Goal: Task Accomplishment & Management: Use online tool/utility

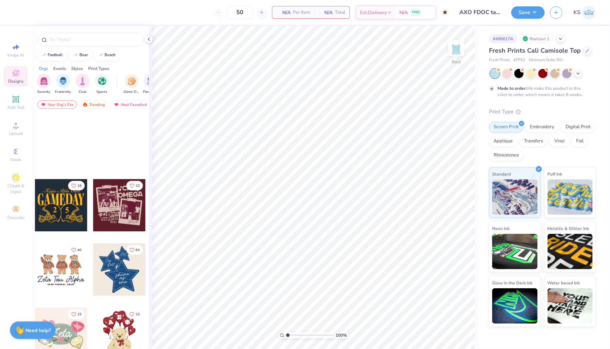
scroll to position [133, 0]
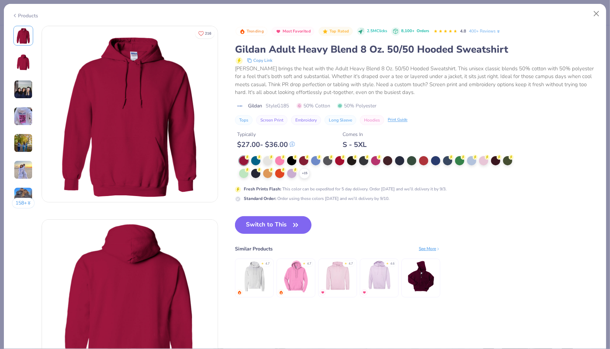
scroll to position [69, 0]
click at [37, 16] on div "Products" at bounding box center [25, 15] width 26 height 7
click at [22, 15] on div "Products" at bounding box center [25, 15] width 26 height 7
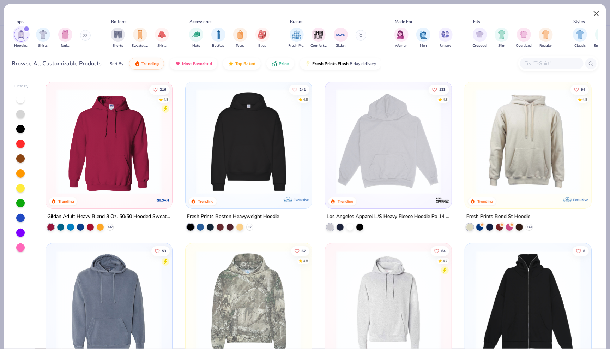
click at [597, 13] on button "Close" at bounding box center [596, 13] width 13 height 13
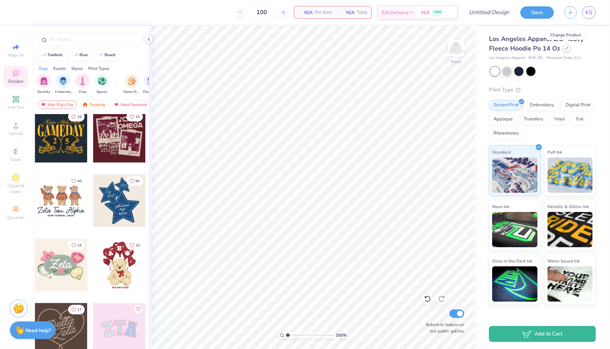
click at [566, 49] on div at bounding box center [567, 48] width 8 height 8
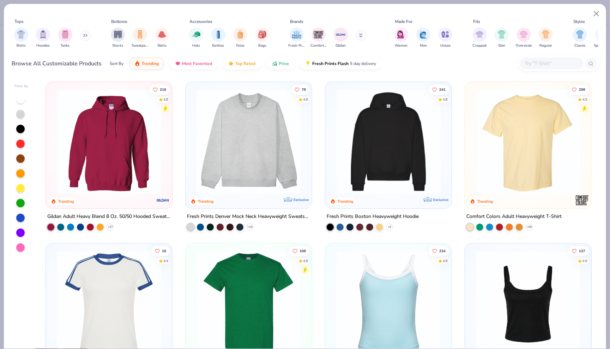
click at [203, 19] on div "Accessories" at bounding box center [201, 21] width 23 height 6
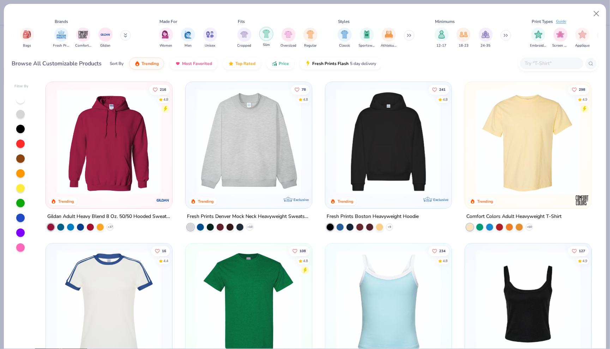
scroll to position [0, 234]
click at [547, 62] on input "text" at bounding box center [552, 63] width 54 height 8
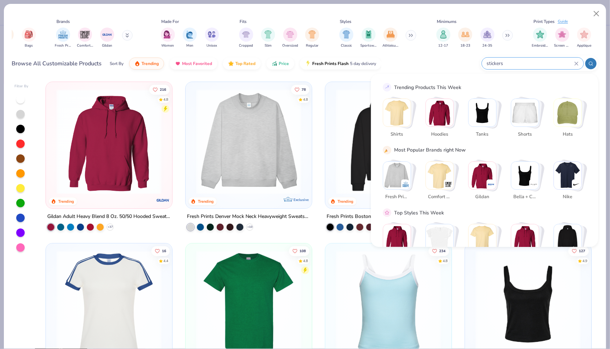
type input "stickers"
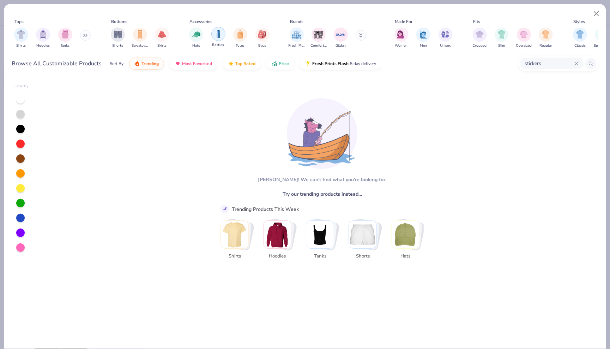
scroll to position [0, 0]
click at [222, 35] on div "filter for Bottles" at bounding box center [218, 34] width 14 height 14
click at [579, 62] on div "stickers" at bounding box center [552, 64] width 64 height 12
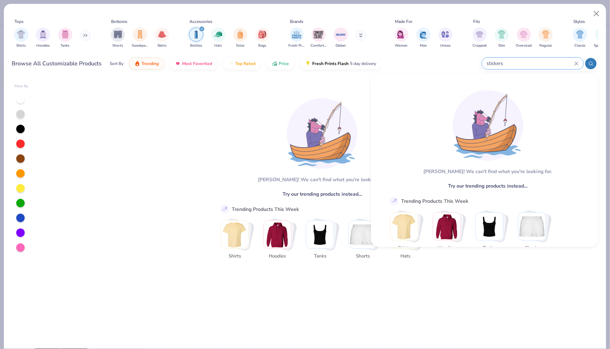
click at [576, 64] on icon at bounding box center [576, 63] width 3 height 3
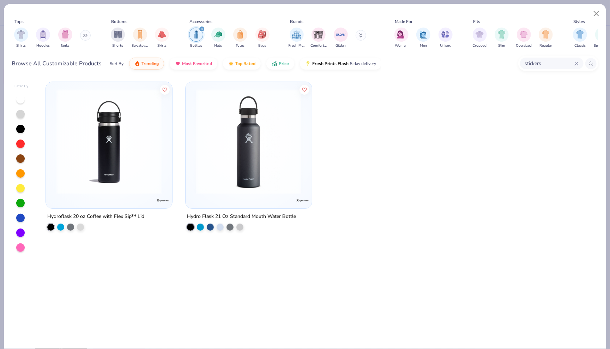
click at [579, 64] on div "stickers" at bounding box center [552, 64] width 64 height 12
click at [222, 34] on img "filter for Hats" at bounding box center [218, 34] width 8 height 8
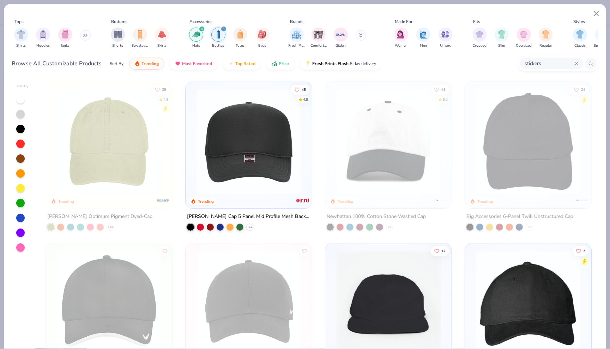
click at [201, 28] on icon "filter for Hats" at bounding box center [202, 29] width 3 height 3
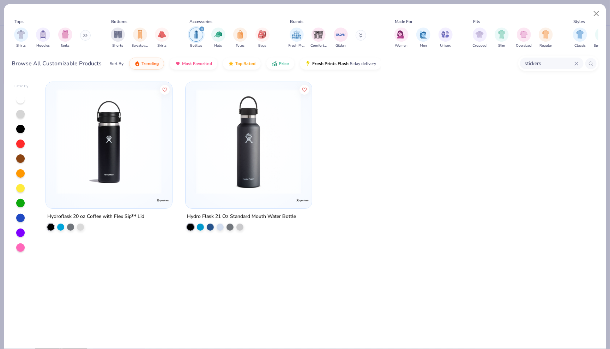
click at [198, 35] on img "filter for Bottles" at bounding box center [196, 34] width 8 height 8
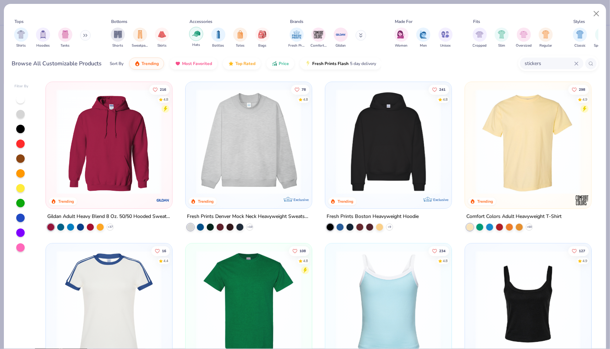
click at [197, 35] on img "filter for Hats" at bounding box center [196, 34] width 8 height 8
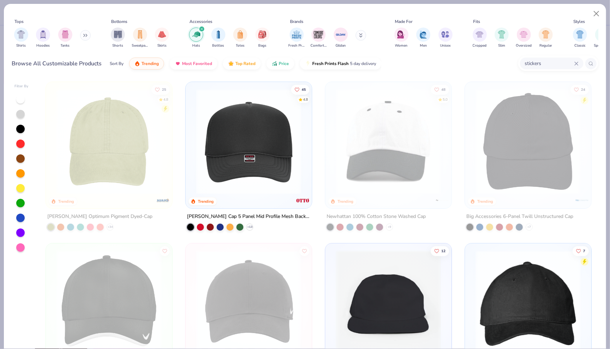
click at [363, 34] on button at bounding box center [361, 35] width 11 height 11
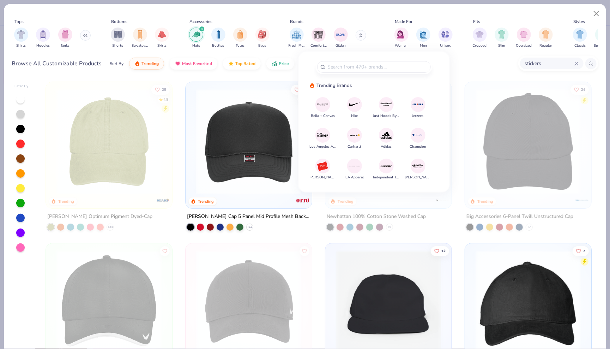
click at [350, 133] on img at bounding box center [354, 135] width 12 height 12
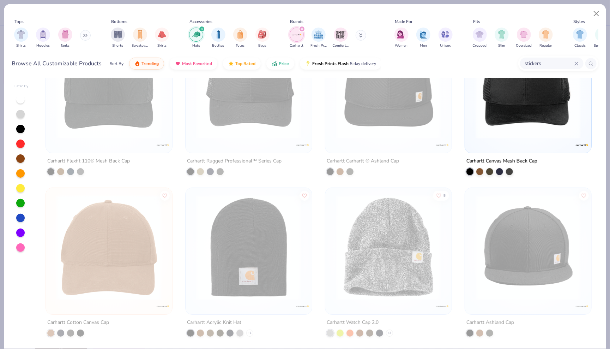
scroll to position [55, 0]
click at [263, 316] on div "Carhartt Acrylic Knit Hat + 1" at bounding box center [248, 261] width 127 height 149
click at [265, 262] on img at bounding box center [249, 247] width 112 height 105
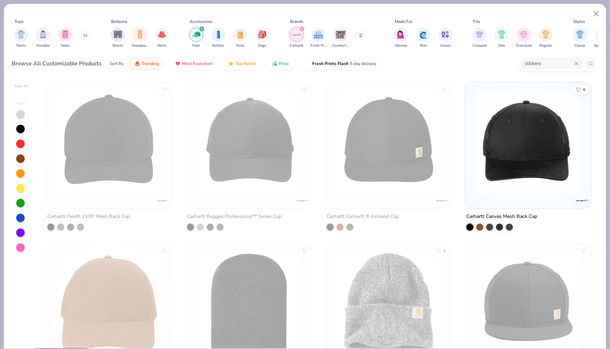
scroll to position [0, 0]
click at [302, 32] on div "filter for Carhartt" at bounding box center [297, 35] width 14 height 14
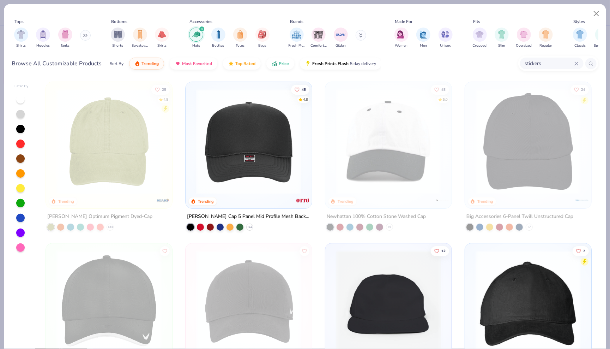
click at [197, 33] on img "filter for Hats" at bounding box center [196, 34] width 8 height 8
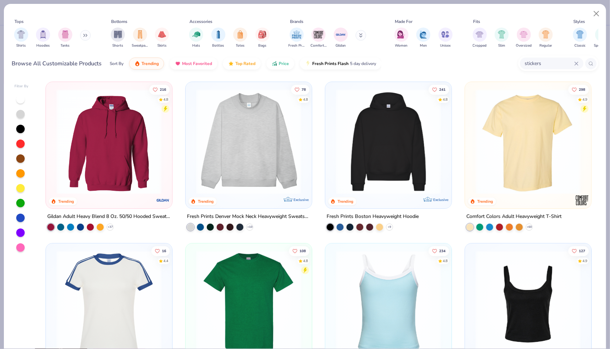
click at [197, 33] on img "filter for Hats" at bounding box center [196, 34] width 8 height 8
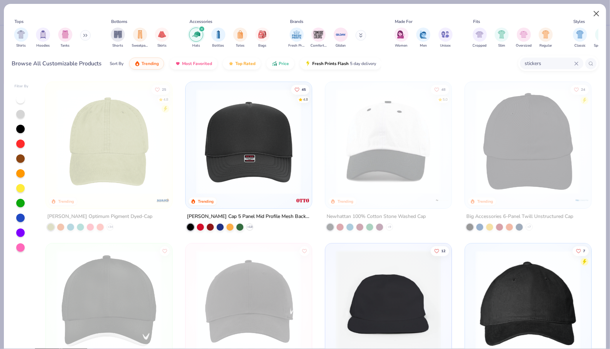
click at [597, 15] on button "Close" at bounding box center [596, 13] width 13 height 13
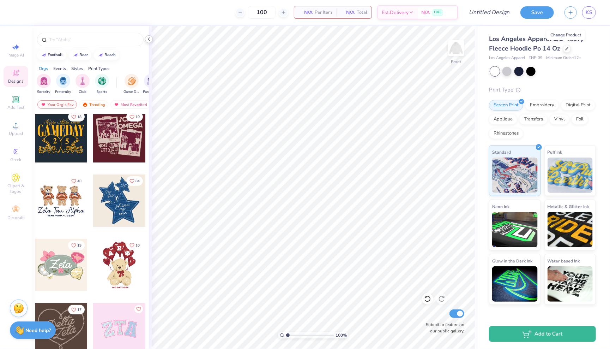
click at [149, 38] on icon at bounding box center [149, 39] width 6 height 6
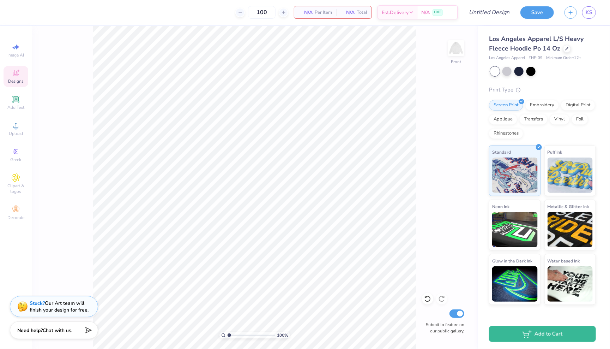
click at [500, 0] on div "Design Title" at bounding box center [490, 12] width 52 height 25
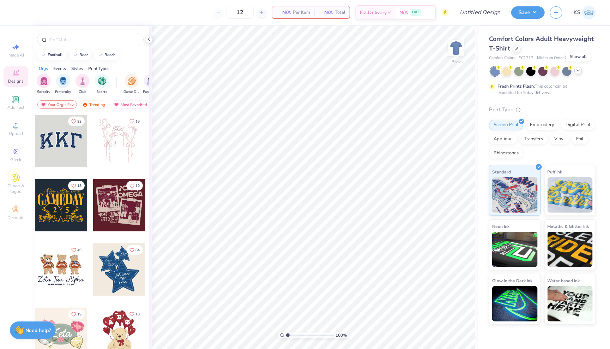
click at [579, 71] on icon at bounding box center [579, 71] width 6 height 6
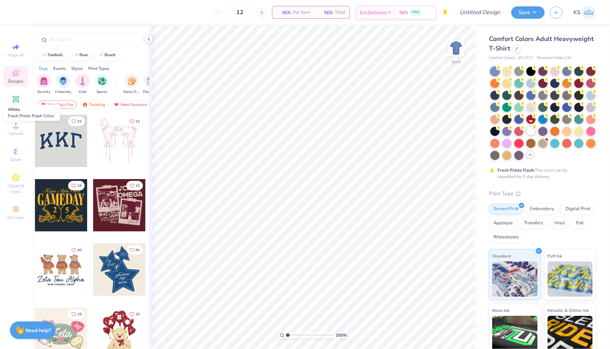
click at [535, 129] on icon at bounding box center [534, 127] width 5 height 5
click at [510, 69] on div at bounding box center [507, 70] width 9 height 9
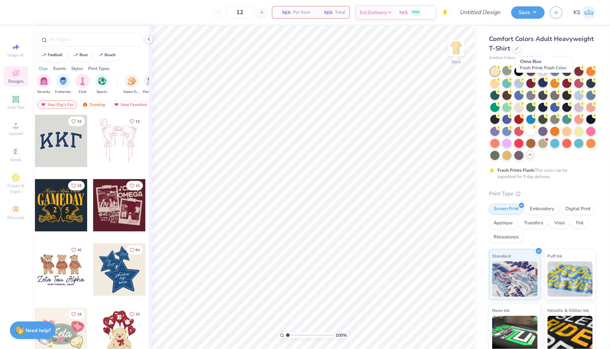
click at [543, 83] on div at bounding box center [543, 82] width 9 height 9
click at [522, 72] on div at bounding box center [519, 70] width 9 height 9
click at [553, 48] on div "Comfort Colors Adult Heavyweight T-Shirt" at bounding box center [542, 43] width 107 height 19
click at [112, 44] on div at bounding box center [90, 39] width 107 height 13
click at [111, 39] on input "text" at bounding box center [94, 39] width 90 height 7
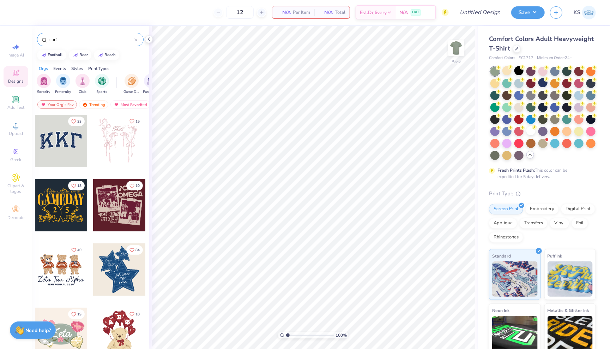
type input "surf"
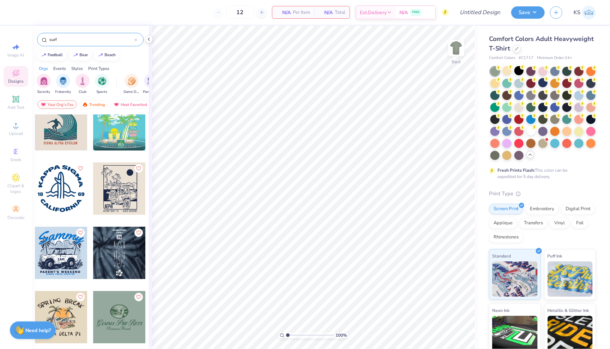
scroll to position [157, 0]
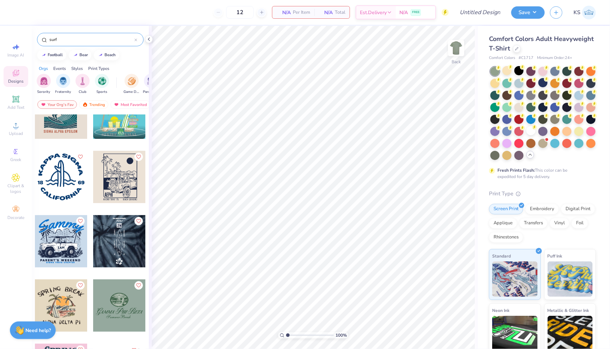
click at [115, 248] on div at bounding box center [119, 241] width 52 height 52
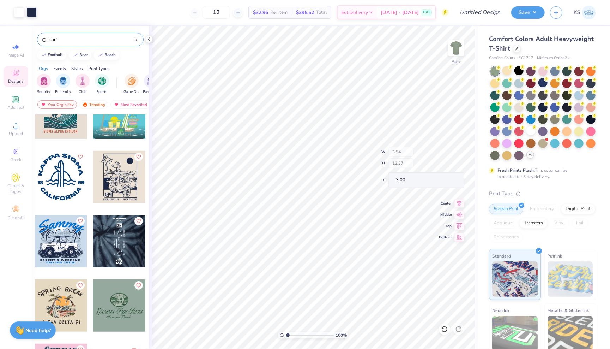
type input "0.93"
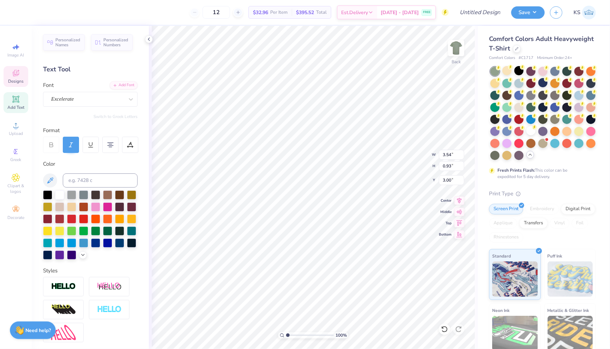
scroll to position [0, 0]
type textarea "S"
type textarea "Surf club"
type textarea "P"
type textarea "p"
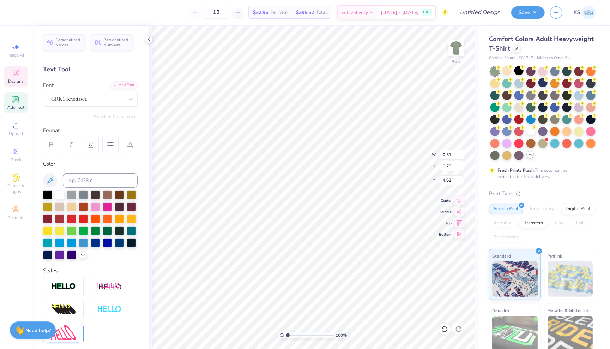
type textarea "C"
type textarea "c"
type input "4.69"
click at [81, 252] on icon at bounding box center [83, 254] width 6 height 6
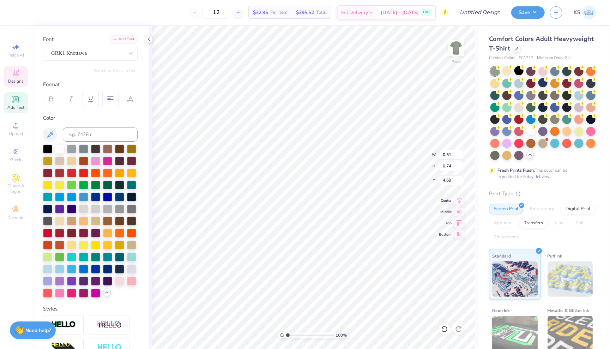
scroll to position [47, 0]
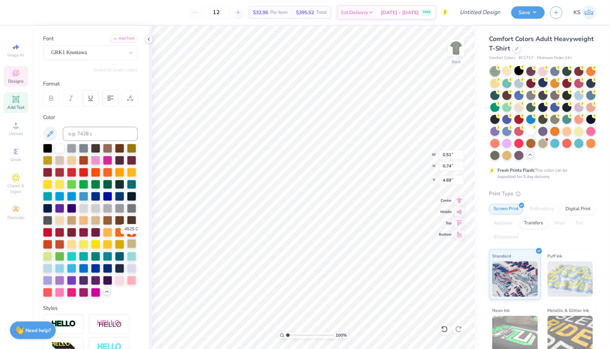
click at [131, 246] on div at bounding box center [131, 243] width 9 height 9
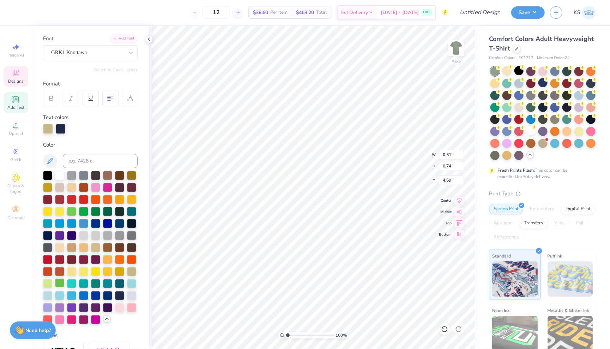
click at [57, 283] on div at bounding box center [59, 282] width 9 height 9
click at [49, 280] on div at bounding box center [47, 282] width 9 height 9
click at [131, 269] on div at bounding box center [131, 270] width 9 height 9
click at [133, 293] on div at bounding box center [131, 294] width 9 height 9
click at [58, 185] on div at bounding box center [59, 186] width 9 height 9
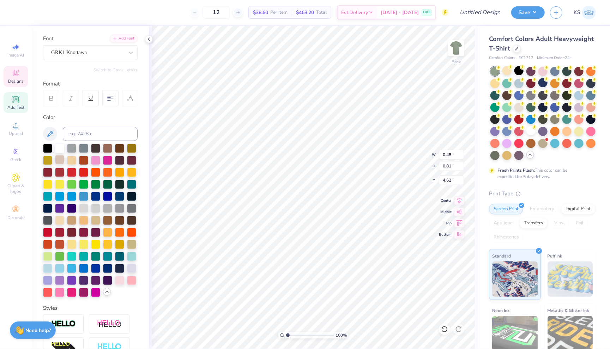
click at [60, 161] on div at bounding box center [59, 159] width 9 height 9
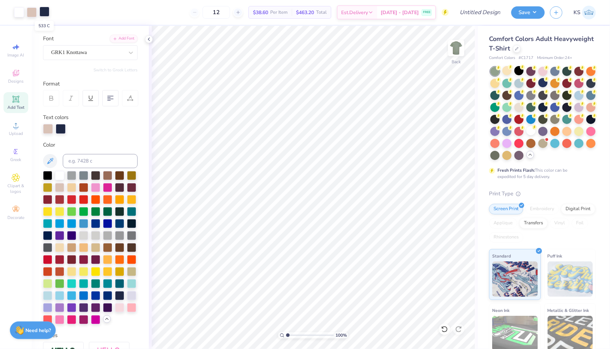
click at [42, 14] on div at bounding box center [45, 12] width 10 height 10
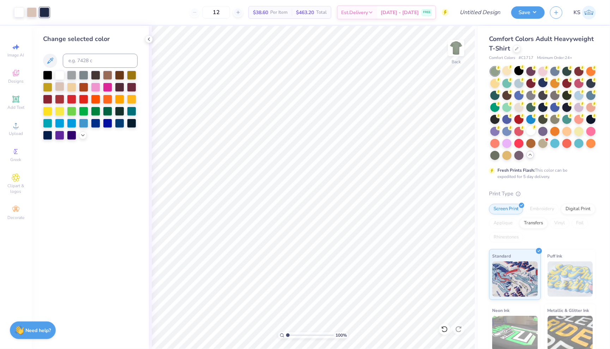
click at [60, 87] on div at bounding box center [59, 86] width 9 height 9
click at [120, 184] on div "Change selected color" at bounding box center [90, 187] width 117 height 323
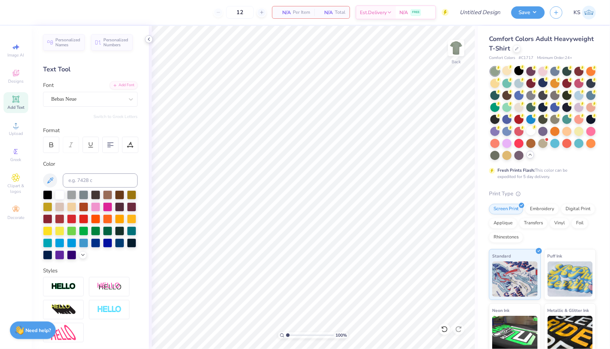
click at [149, 38] on icon at bounding box center [149, 39] width 6 height 6
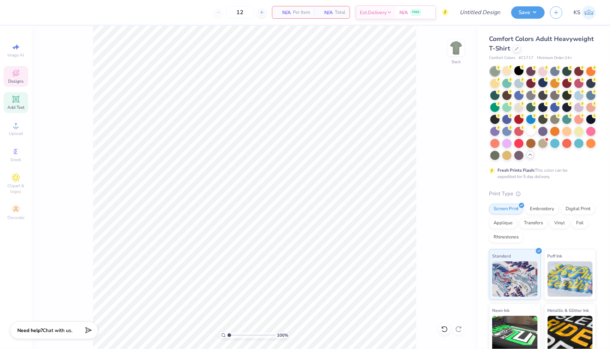
click at [15, 83] on span "Designs" at bounding box center [16, 81] width 16 height 6
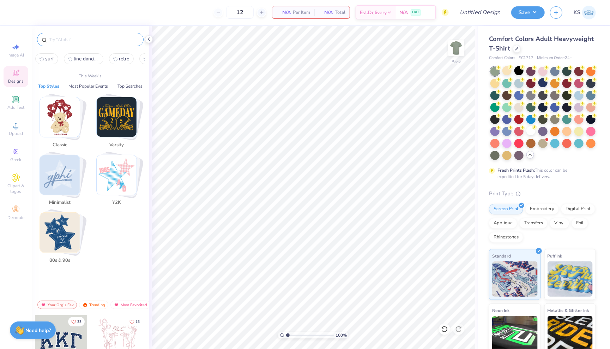
click at [83, 38] on input "text" at bounding box center [94, 39] width 90 height 7
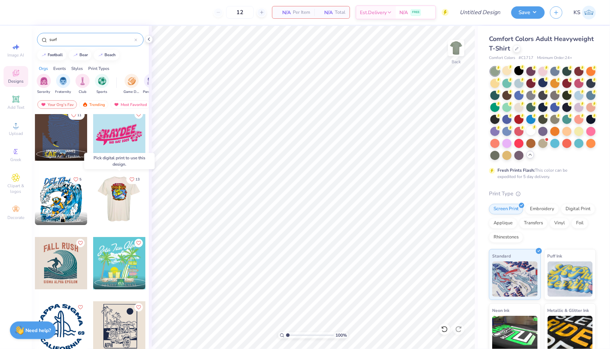
scroll to position [5, 0]
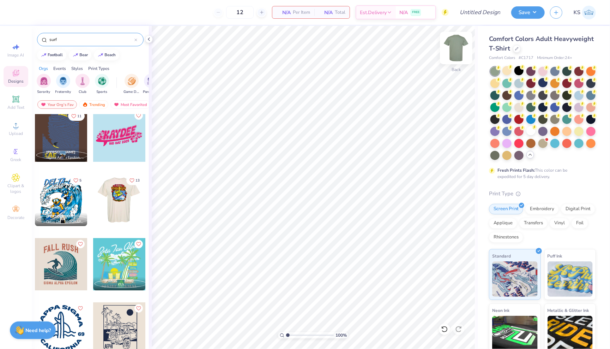
type input "surf"
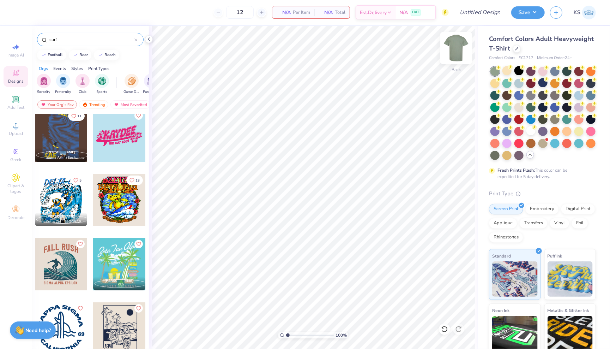
click at [451, 49] on img at bounding box center [456, 48] width 28 height 28
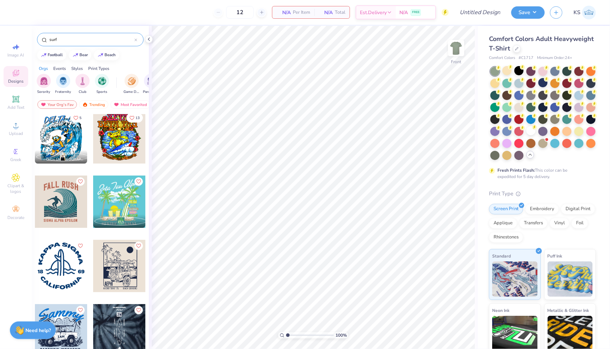
scroll to position [67, 0]
click at [62, 210] on div at bounding box center [61, 202] width 52 height 52
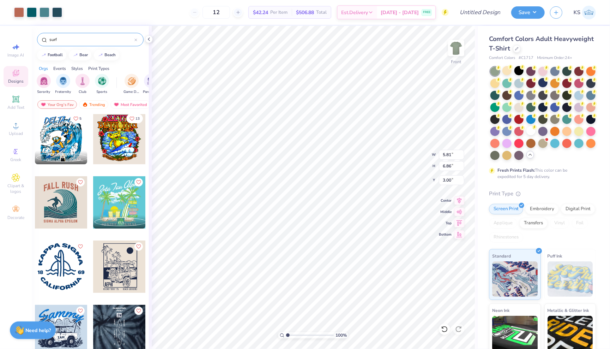
type input "9.88"
type input "11.66"
type input "3.57"
click at [519, 109] on div at bounding box center [519, 106] width 9 height 9
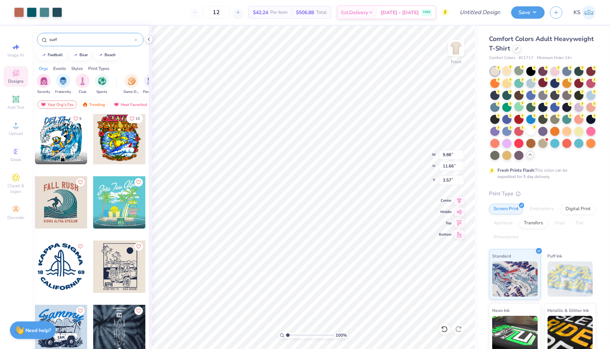
type input "11.14"
type input "13.15"
type input "3.00"
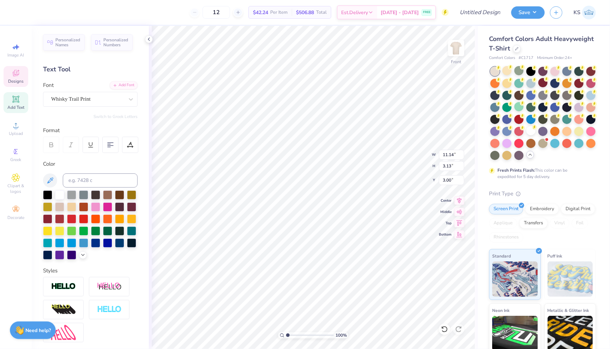
scroll to position [0, 0]
type textarea "F"
type textarea "Cal Poly"
type textarea "Mustang Surf Club"
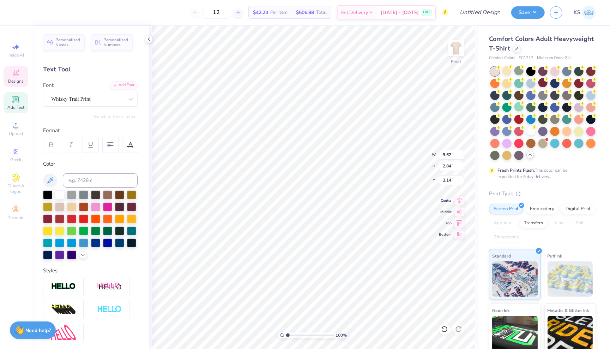
scroll to position [0, 1]
type textarea "Cal Poly SLO"
type textarea "Cal Poly"
type input "3.00"
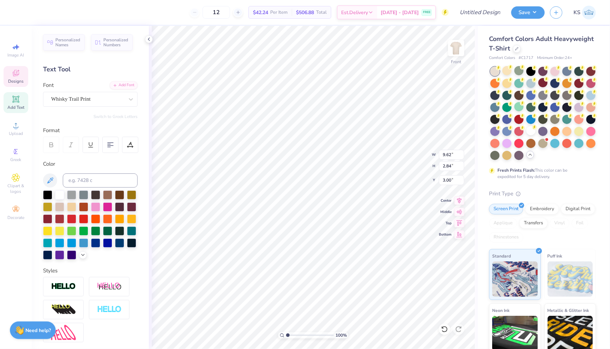
scroll to position [0, 0]
type textarea "C"
type textarea "San Luis Obispo"
type input "11.32"
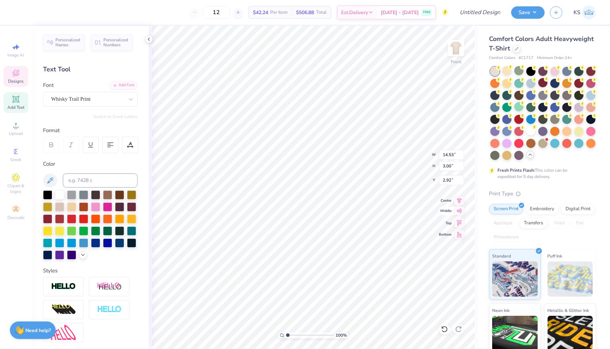
type input "2.33"
click at [459, 198] on icon at bounding box center [460, 199] width 10 height 8
type input "3.40"
type input "3.00"
click at [455, 48] on img at bounding box center [456, 48] width 28 height 28
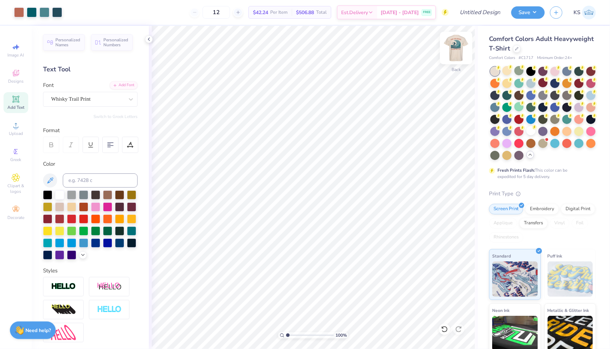
click at [457, 48] on div at bounding box center [456, 48] width 32 height 32
click at [455, 48] on img at bounding box center [456, 48] width 28 height 28
click at [149, 37] on icon at bounding box center [149, 39] width 6 height 6
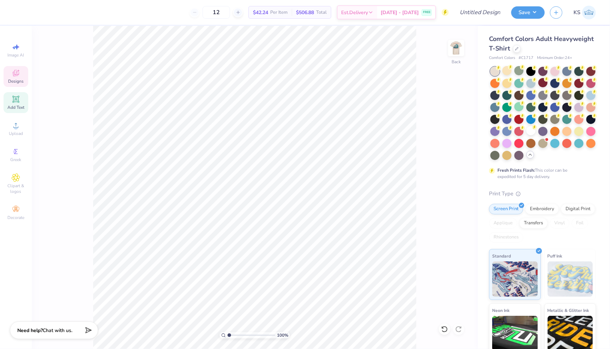
click at [18, 77] on icon at bounding box center [16, 73] width 8 height 8
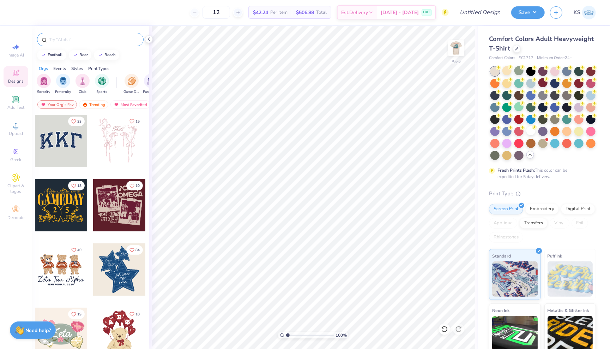
click at [102, 40] on input "text" at bounding box center [94, 39] width 90 height 7
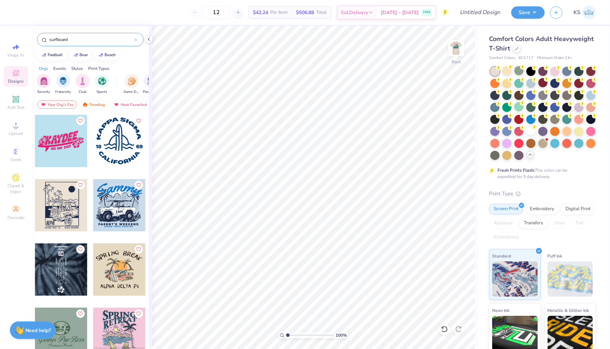
scroll to position [0, 0]
type input "surfboard"
click at [132, 153] on div "Rylee Sharpe Sigma Alpha, North Carolina State University 7 Kinley Boyle Sigma …" at bounding box center [90, 244] width 117 height 261
click at [119, 137] on div at bounding box center [119, 141] width 52 height 52
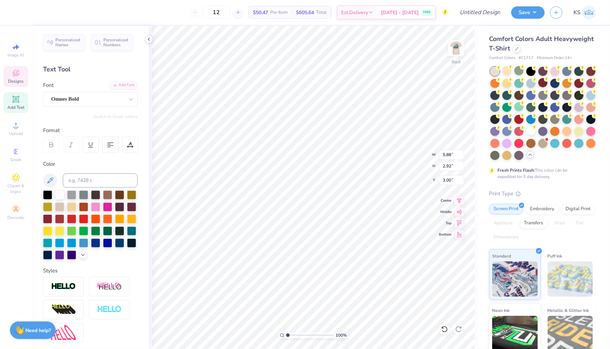
type textarea "K"
type textarea "MUSTANG SURF CLUB"
type input "6.62"
type input "3.32"
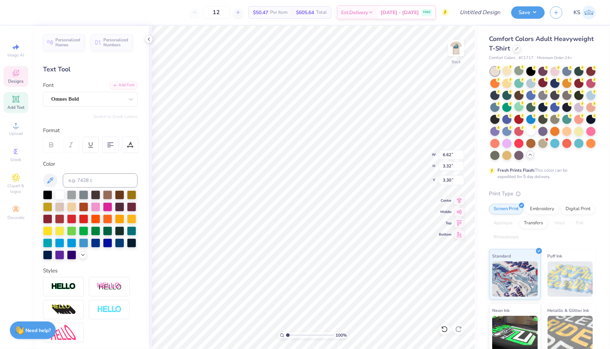
type input "3.00"
type input "6.06"
type input "3.04"
type input "3.37"
type input "7.40"
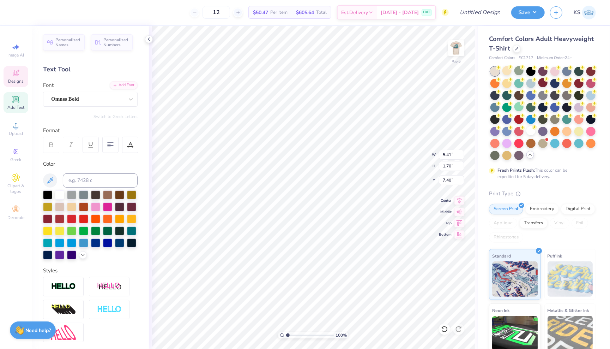
scroll to position [0, 1]
type textarea "CAL POLY SLO"
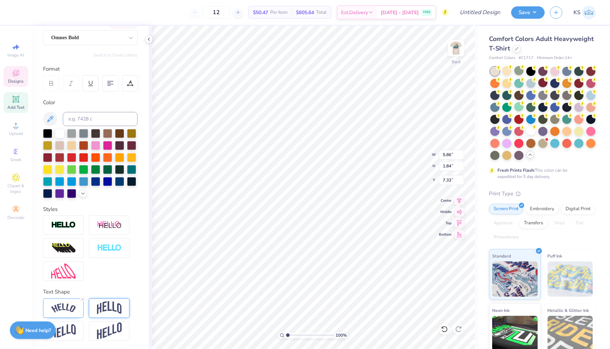
scroll to position [61, 0]
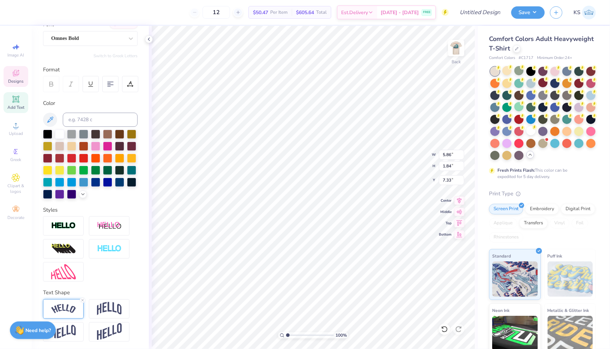
click at [76, 304] on img at bounding box center [63, 309] width 25 height 10
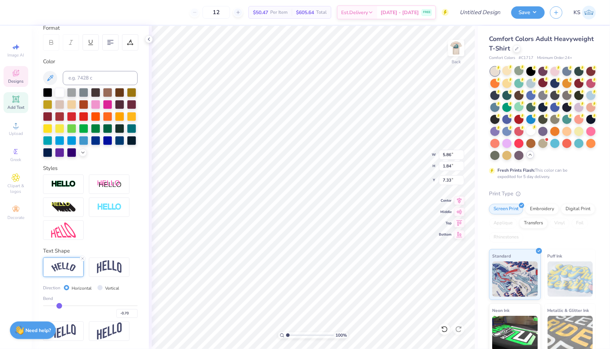
scroll to position [102, 0]
type input "-0.52"
click at [67, 305] on input "range" at bounding box center [90, 305] width 95 height 1
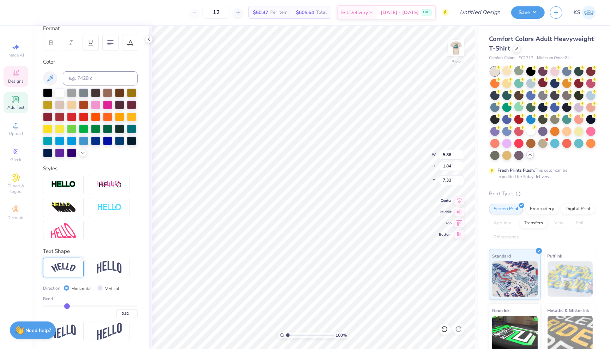
type input "5.68"
type input "1.25"
type input "7.63"
type input "-1"
type input "-1.00"
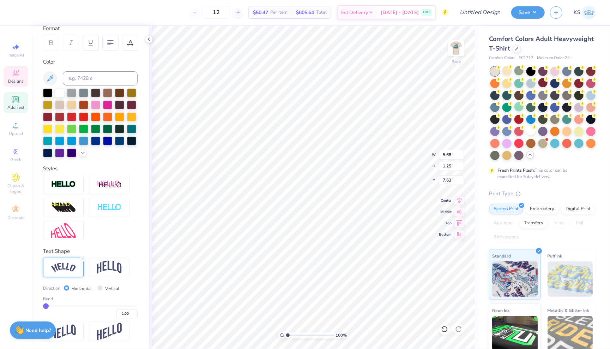
type input "-1"
click at [44, 305] on input "range" at bounding box center [90, 305] width 95 height 1
type input "6.15"
type input "3.09"
type input "6.71"
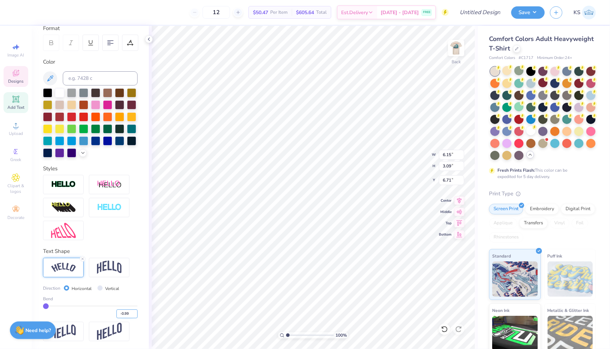
click at [135, 312] on input "-0.99" at bounding box center [127, 313] width 21 height 9
click at [135, 312] on input "-0.98" at bounding box center [127, 313] width 21 height 9
click at [135, 312] on input "-0.97" at bounding box center [127, 313] width 21 height 9
click at [135, 312] on input "-0.96" at bounding box center [127, 313] width 21 height 9
click at [135, 312] on input "-0.95" at bounding box center [127, 313] width 21 height 9
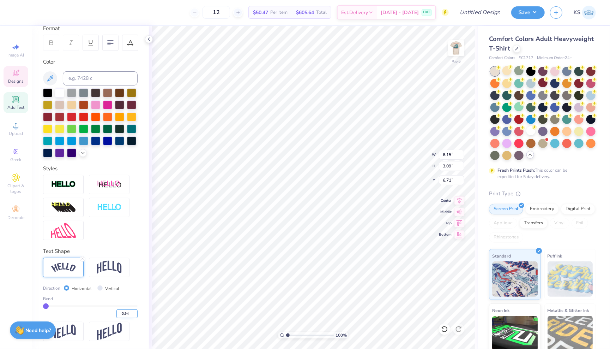
click at [135, 312] on input "-0.94" at bounding box center [127, 313] width 21 height 9
click at [135, 312] on input "-0.93" at bounding box center [127, 313] width 21 height 9
click at [135, 312] on input "-0.92" at bounding box center [127, 313] width 21 height 9
click at [135, 312] on input "-0.91" at bounding box center [127, 313] width 21 height 9
type input "-0.9"
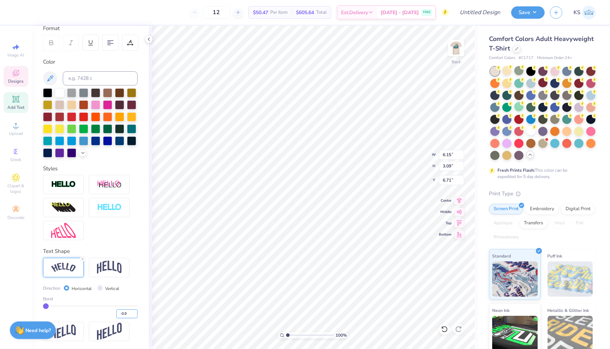
click at [135, 312] on input "-0.9" at bounding box center [127, 313] width 21 height 9
type input "-0.9"
type input "-0.90"
type input "7.19"
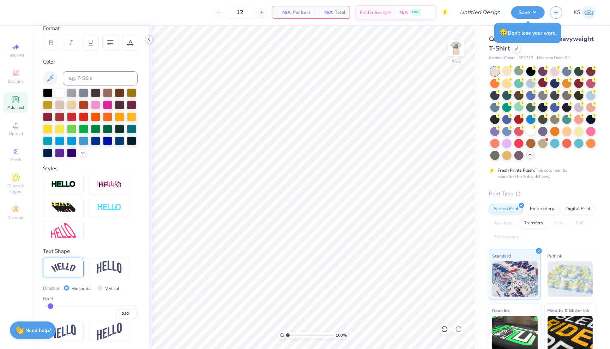
click at [150, 38] on icon at bounding box center [149, 39] width 6 height 6
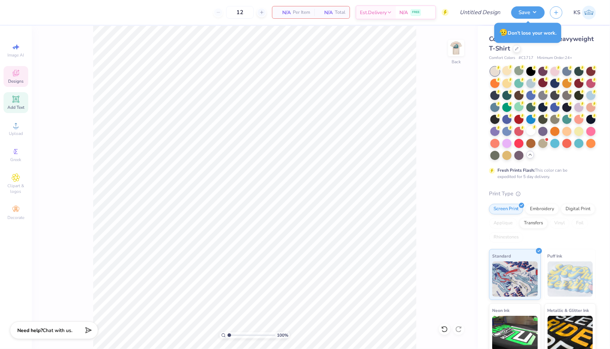
click at [17, 79] on span "Designs" at bounding box center [16, 81] width 16 height 6
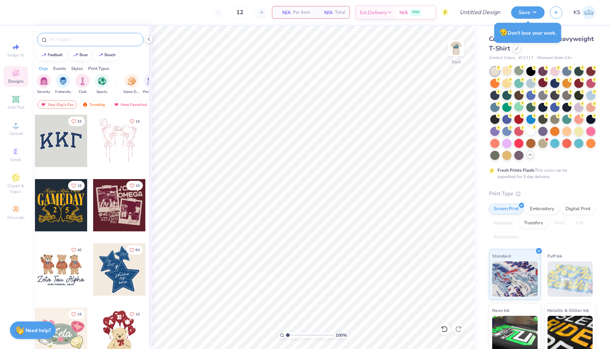
click at [93, 44] on div at bounding box center [90, 39] width 107 height 13
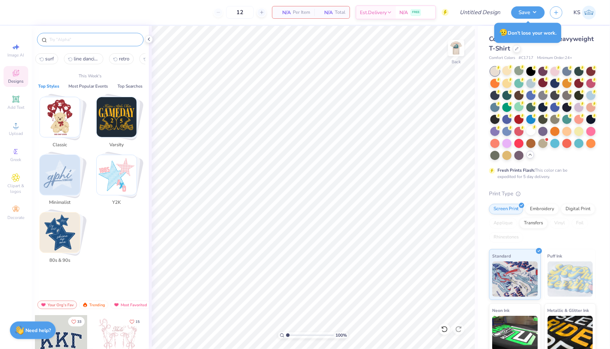
click at [92, 42] on input "text" at bounding box center [94, 39] width 90 height 7
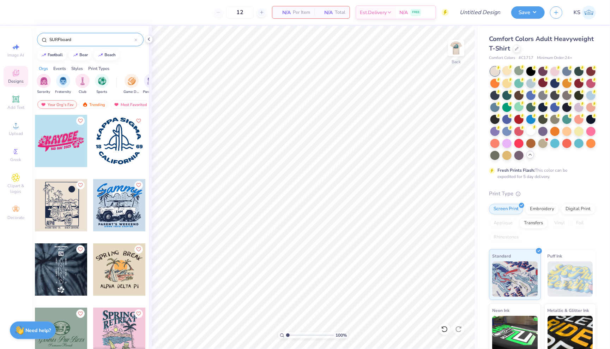
type input "SURFboard"
click at [121, 138] on div at bounding box center [119, 141] width 52 height 52
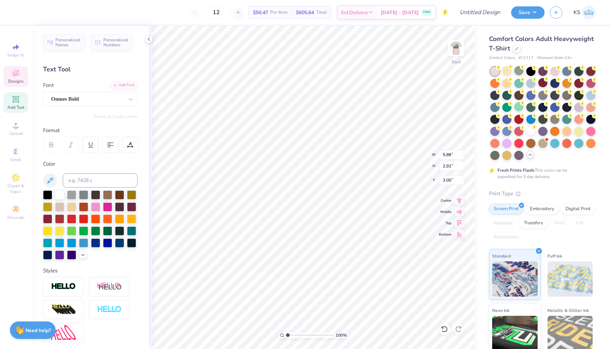
scroll to position [0, 1]
type textarea "MUSTANG"
type input "4.52"
type input "2.27"
type input "3.32"
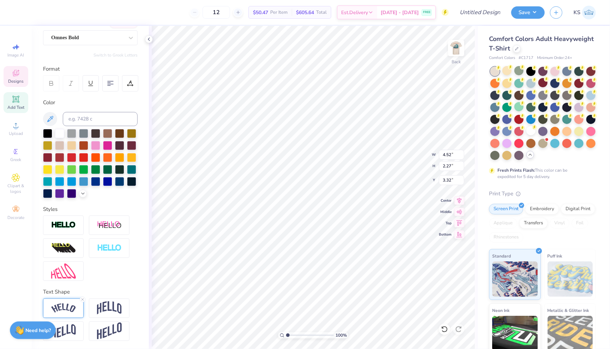
scroll to position [61, 0]
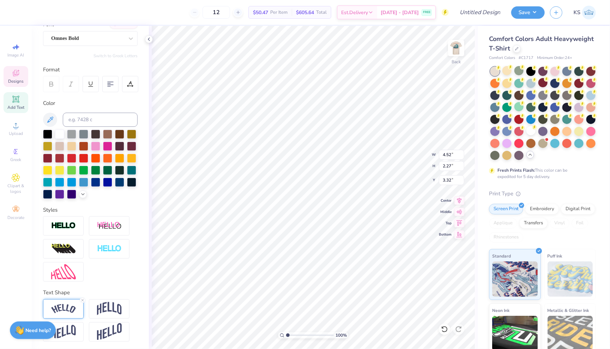
click at [61, 310] on img at bounding box center [63, 309] width 25 height 10
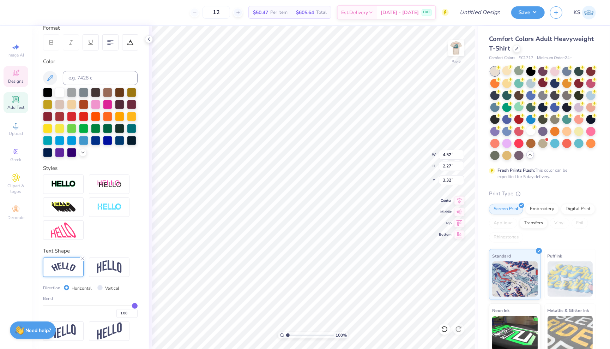
scroll to position [102, 0]
type input "0.77"
click at [124, 305] on input "range" at bounding box center [90, 305] width 95 height 1
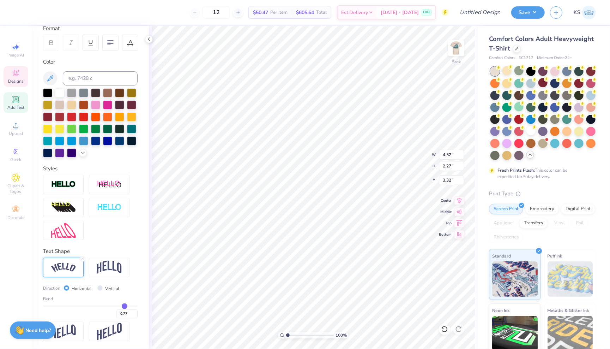
type input "4.38"
type input "1.64"
type input "3.64"
click at [127, 312] on input "0.77" at bounding box center [127, 313] width 21 height 9
type input "0.75"
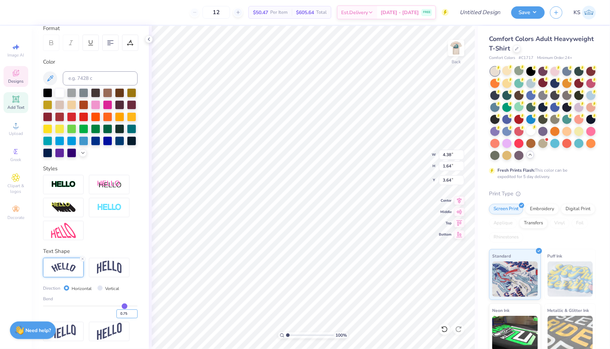
type input "0.75"
type input "3.00"
type input "7.40"
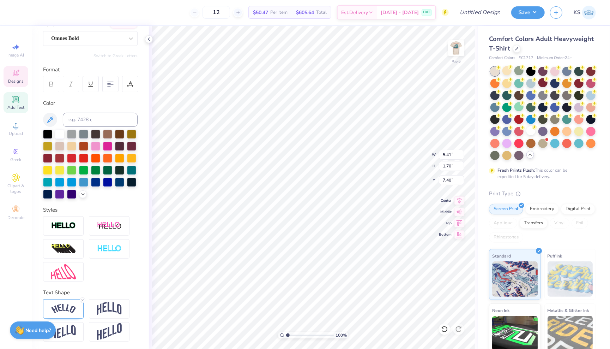
scroll to position [0, 0]
type textarea "C"
type textarea "SURF CLUB"
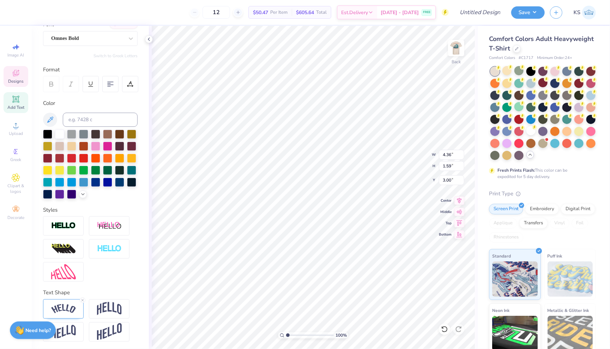
type textarea "CAL POLY MUSTANG"
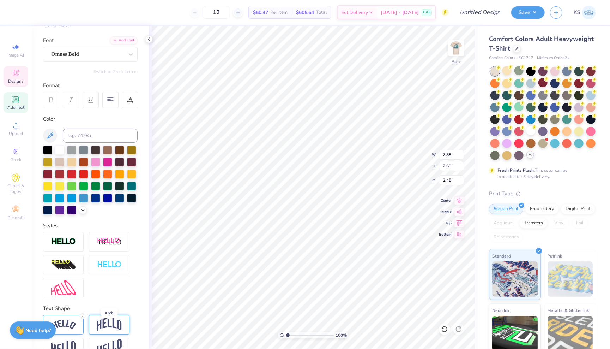
scroll to position [40, 0]
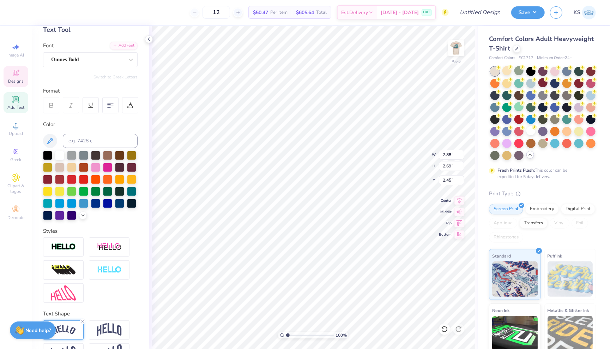
click at [73, 330] on img at bounding box center [63, 330] width 25 height 10
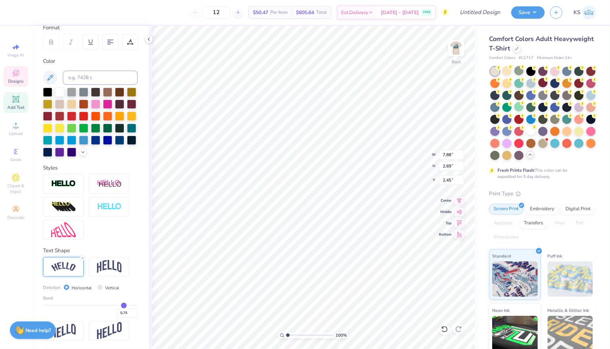
scroll to position [102, 0]
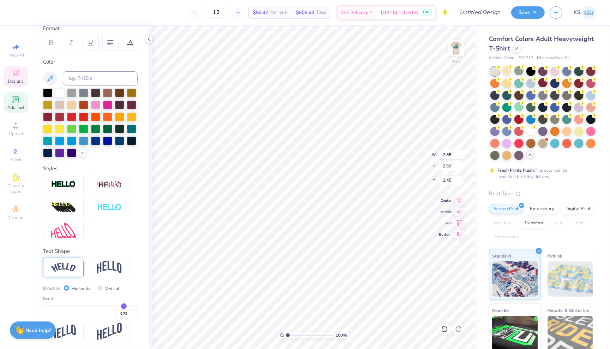
type input "0.72"
type input "0.75"
type input "0.78"
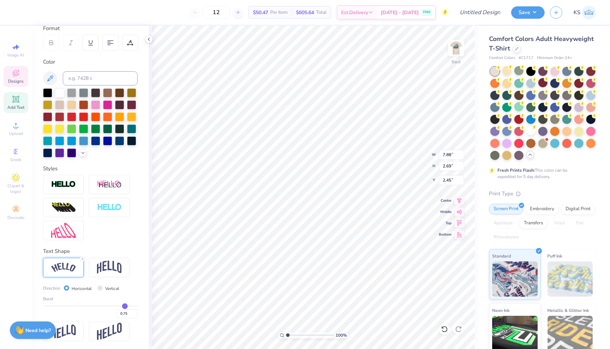
type input "0.78"
type input "0.82"
type input "0.87"
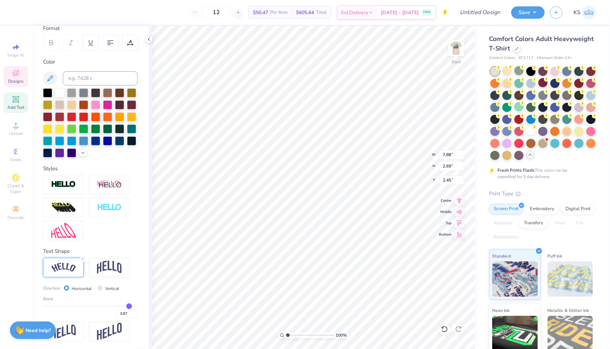
type input "0.92"
type input "0.98"
type input "1"
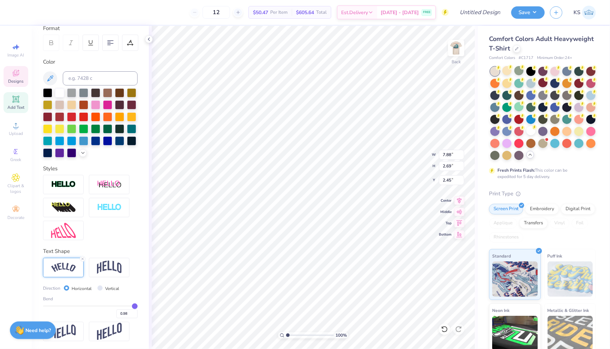
type input "1.00"
drag, startPoint x: 123, startPoint y: 303, endPoint x: 163, endPoint y: 300, distance: 41.0
type input "1"
click at [163, 300] on div "12 $50.47 Per Item $605.64 Total Est. Delivery Sep 7 - 10 FREE Design Title Sav…" at bounding box center [305, 174] width 610 height 349
type input "8.11"
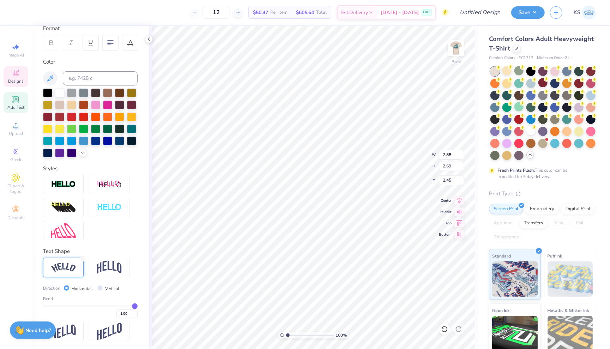
type input "4.06"
type input "1.76"
type input "7.22"
type input "3.62"
type input "2.26"
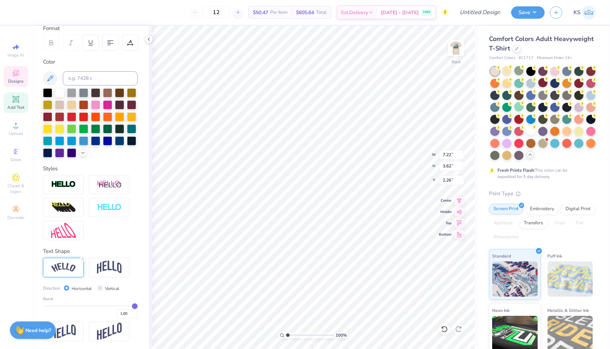
type input "6.16"
type input "3.09"
type input "3.32"
click at [20, 13] on div at bounding box center [19, 12] width 10 height 10
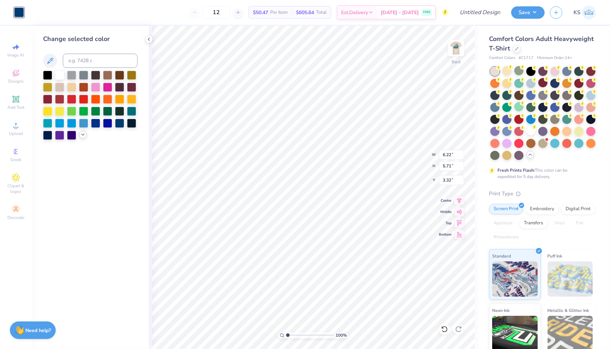
click at [86, 136] on icon at bounding box center [83, 135] width 6 height 6
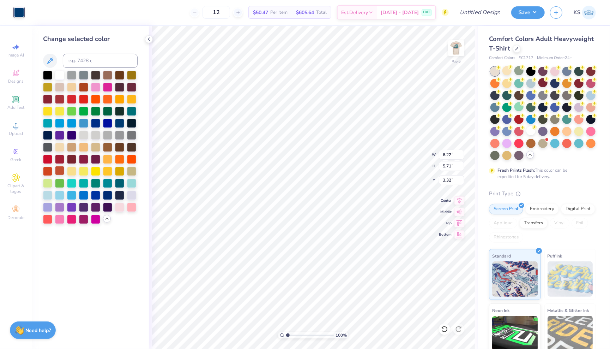
click at [59, 171] on div at bounding box center [59, 170] width 9 height 9
click at [109, 183] on div at bounding box center [107, 182] width 9 height 9
click at [120, 182] on div at bounding box center [119, 182] width 9 height 9
type input "2.87"
type input "2.64"
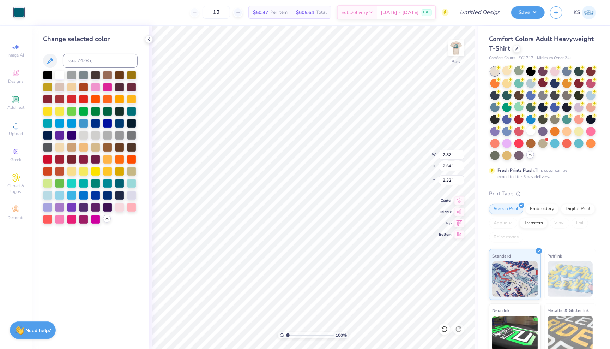
type input "3.00"
type input "3.68"
type input "3.38"
click at [230, 13] on input "12" at bounding box center [217, 12] width 28 height 13
type input "100"
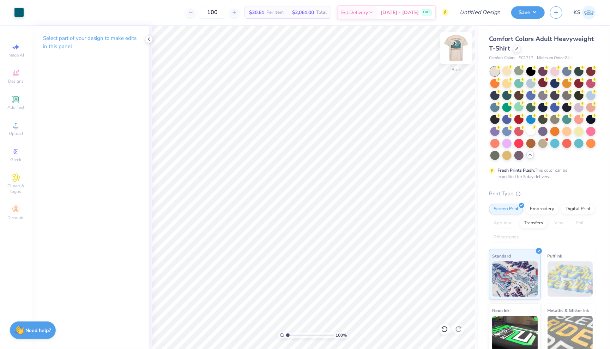
click at [460, 50] on img at bounding box center [456, 48] width 28 height 28
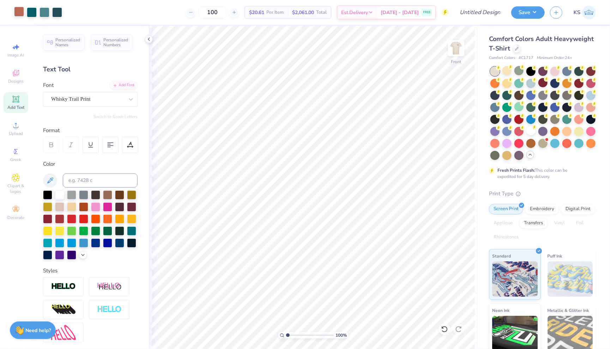
click at [18, 11] on div at bounding box center [19, 12] width 10 height 10
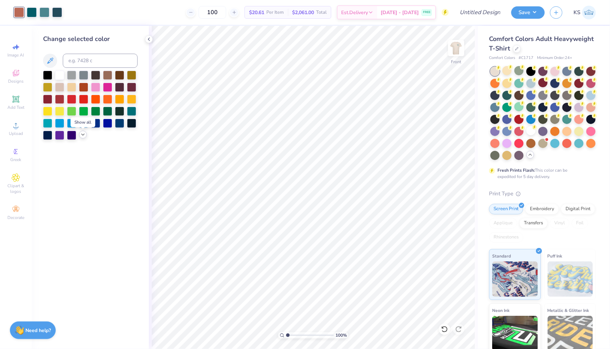
click at [83, 132] on icon at bounding box center [83, 135] width 6 height 6
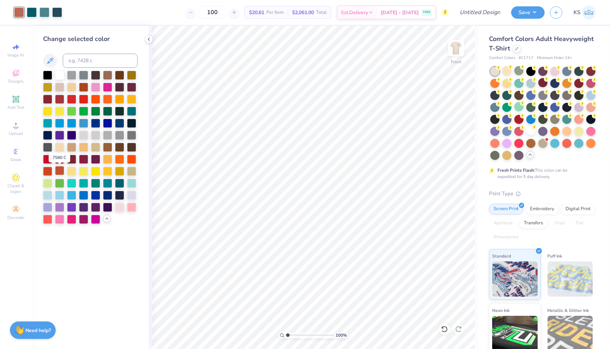
click at [60, 173] on div at bounding box center [59, 170] width 9 height 9
click at [83, 86] on div at bounding box center [83, 86] width 9 height 9
click at [32, 13] on div at bounding box center [32, 12] width 10 height 10
click at [119, 185] on div at bounding box center [119, 182] width 9 height 9
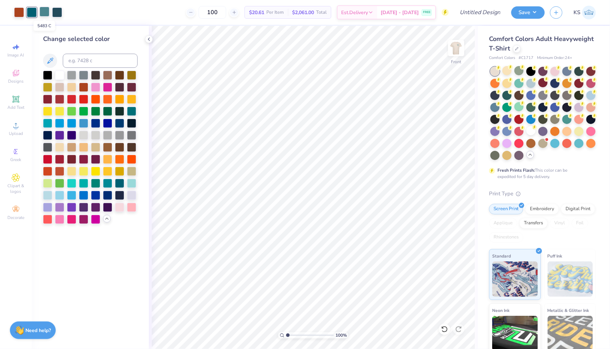
click at [44, 11] on div at bounding box center [45, 12] width 10 height 10
click at [107, 185] on div at bounding box center [107, 182] width 9 height 9
click at [58, 13] on div at bounding box center [57, 12] width 10 height 10
click at [121, 194] on div at bounding box center [119, 194] width 9 height 9
click at [120, 124] on div at bounding box center [119, 122] width 9 height 9
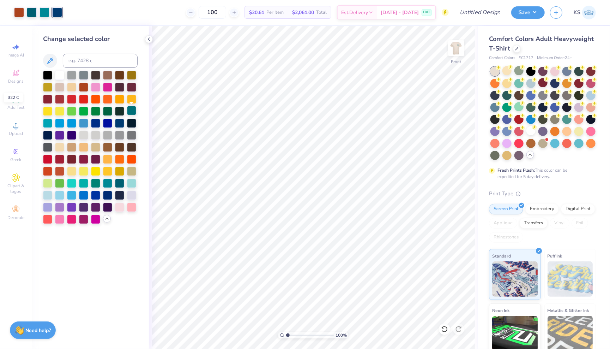
click at [135, 111] on div at bounding box center [131, 110] width 9 height 9
click at [120, 187] on div at bounding box center [119, 182] width 9 height 9
click at [119, 124] on div at bounding box center [119, 122] width 9 height 9
click at [60, 14] on div at bounding box center [57, 12] width 10 height 10
click at [119, 182] on div at bounding box center [119, 182] width 9 height 9
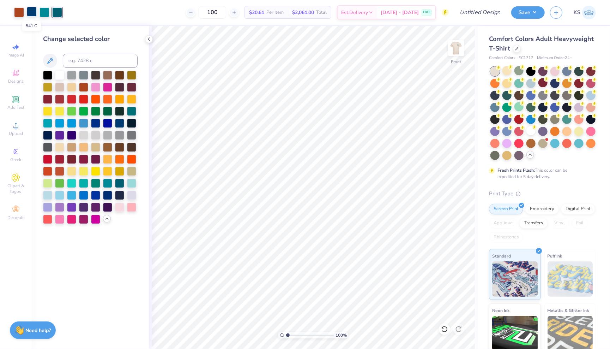
click at [32, 11] on div at bounding box center [32, 12] width 10 height 10
click at [131, 114] on div at bounding box center [131, 110] width 9 height 9
click at [19, 10] on div at bounding box center [19, 12] width 10 height 10
click at [58, 12] on div at bounding box center [57, 12] width 10 height 10
click at [119, 124] on div at bounding box center [119, 122] width 9 height 9
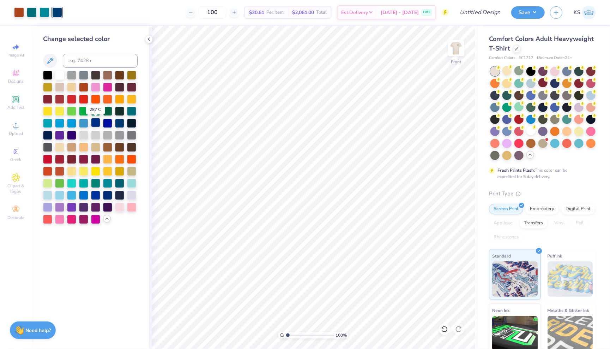
click at [94, 124] on div at bounding box center [95, 122] width 9 height 9
click at [121, 124] on div at bounding box center [119, 122] width 9 height 9
click at [147, 36] on icon at bounding box center [149, 39] width 6 height 6
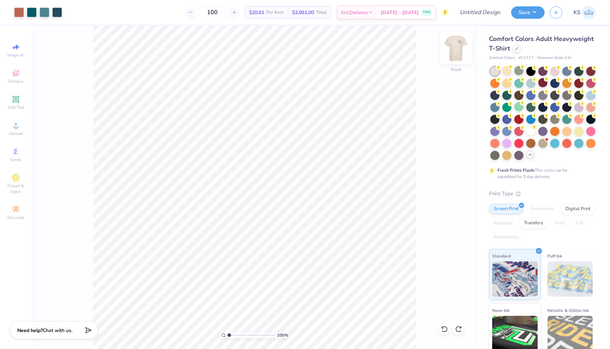
click at [456, 47] on img at bounding box center [456, 48] width 28 height 28
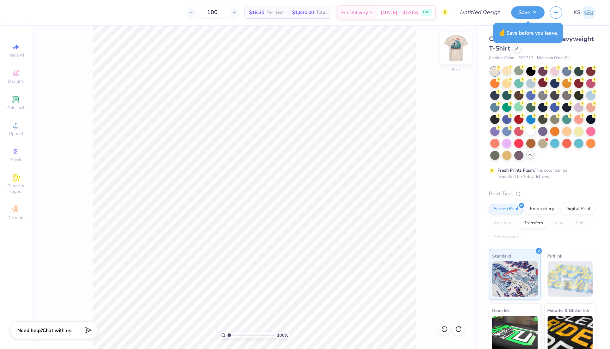
click at [458, 46] on img at bounding box center [456, 48] width 28 height 28
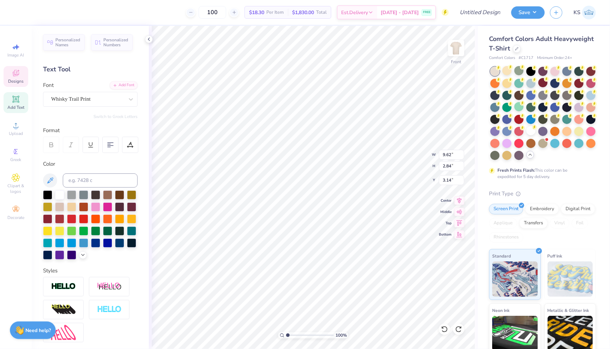
scroll to position [0, 0]
type textarea "C"
type textarea "San Luis Obispo"
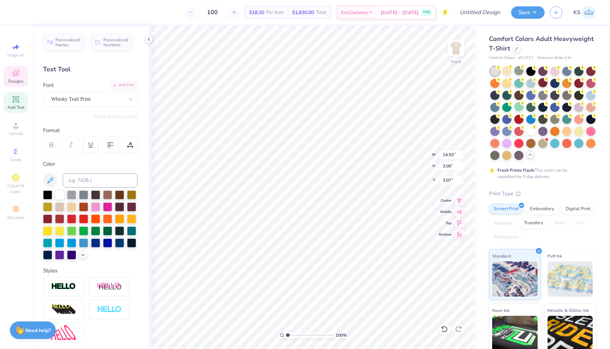
type input "11.60"
type input "2.39"
type input "3.47"
type input "3.00"
click at [460, 201] on icon at bounding box center [460, 200] width 5 height 6
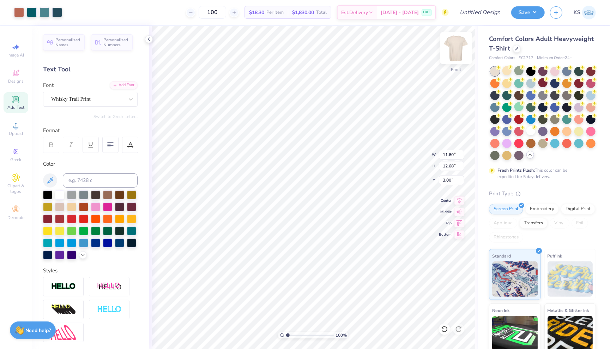
click at [460, 48] on img at bounding box center [456, 48] width 28 height 28
click at [151, 39] on icon at bounding box center [149, 39] width 6 height 6
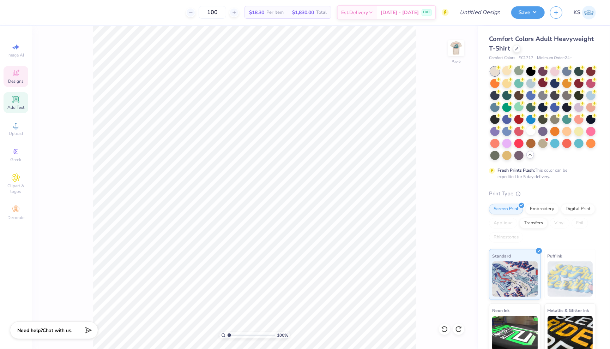
click at [19, 73] on icon at bounding box center [16, 73] width 6 height 6
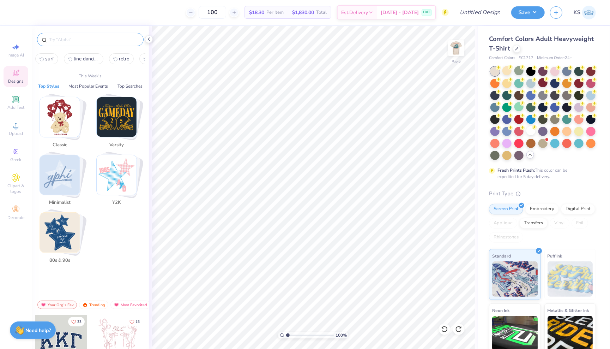
click at [84, 39] on input "text" at bounding box center [94, 39] width 90 height 7
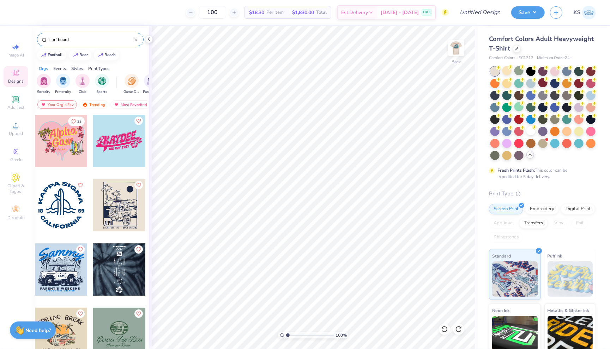
type input "surf board"
click at [73, 199] on div at bounding box center [61, 205] width 52 height 52
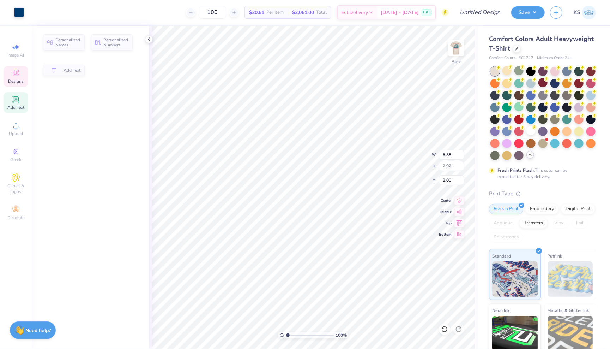
type input "5.88"
type input "2.92"
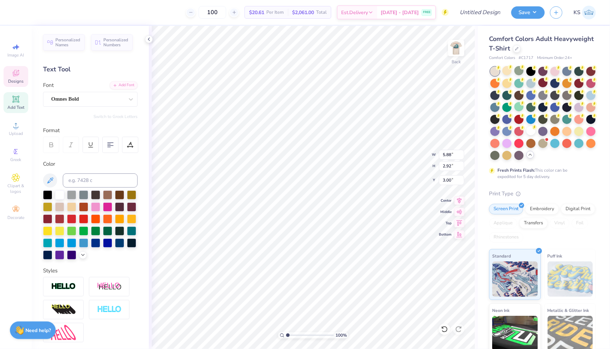
scroll to position [0, 0]
type textarea "K"
type textarea "CAL POLY MUSTANGS"
type input "6.50"
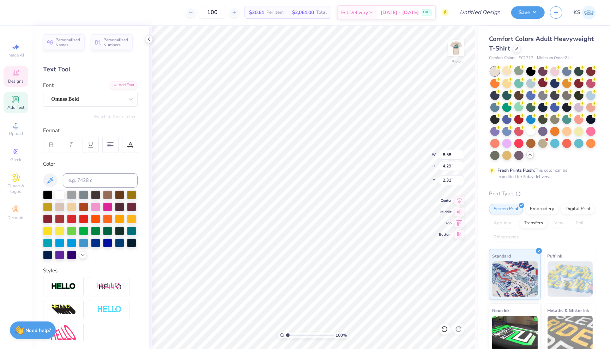
type input "3.25"
type input "3.00"
type input "5.41"
type input "1.70"
type input "7.40"
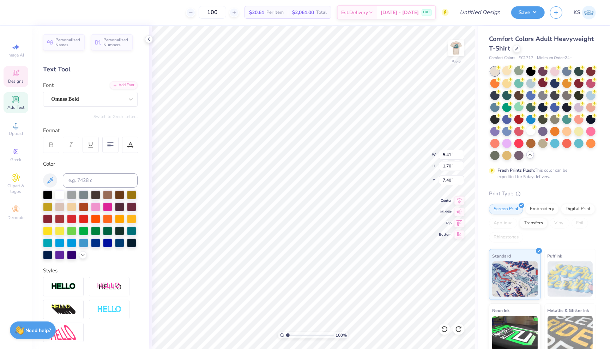
scroll to position [0, 0]
type textarea "C"
type textarea "S"
type textarea "SURF CLUB"
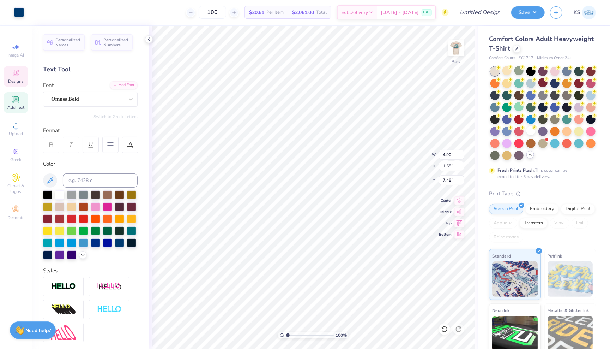
type input "7.40"
type input "5.84"
type input "1.84"
type input "3.70"
type input "3.56"
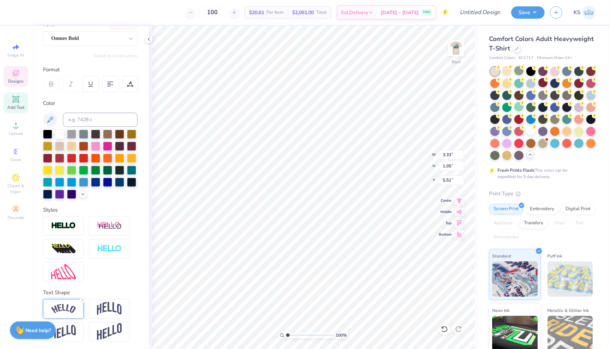
click at [66, 308] on img at bounding box center [63, 309] width 25 height 10
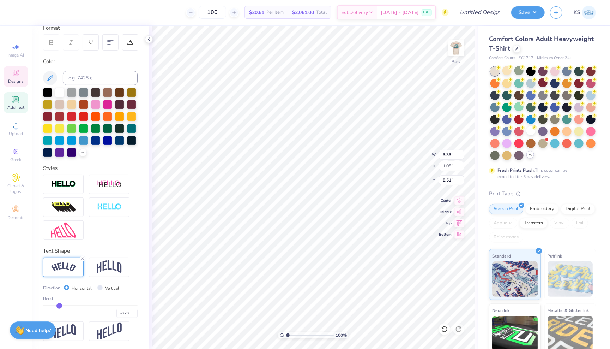
scroll to position [102, 0]
type input "-0.57"
click at [65, 305] on input "range" at bounding box center [90, 305] width 95 height 1
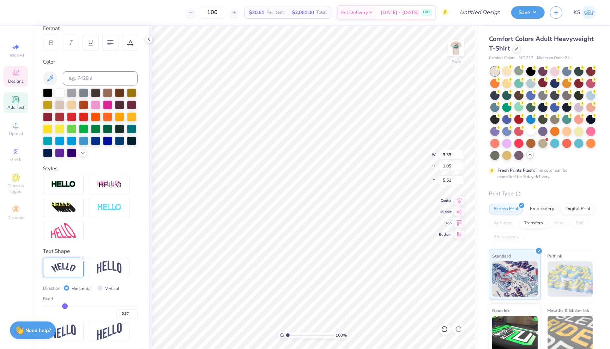
type input "3.25"
type input "0.82"
type input "5.63"
click at [49, 304] on div "Bend -0.57" at bounding box center [90, 306] width 95 height 23
type input "-0.9"
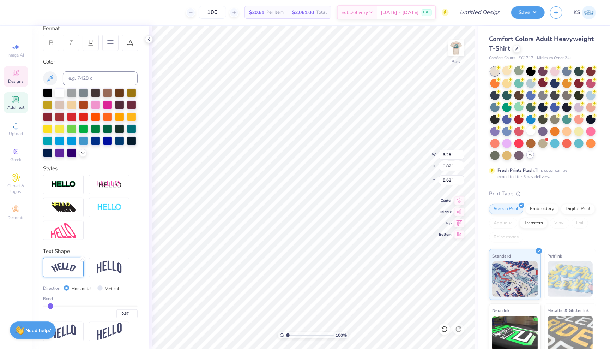
type input "-0.90"
type input "-0.9"
click at [50, 305] on input "range" at bounding box center [90, 305] width 95 height 1
type input "3.42"
type input "1.47"
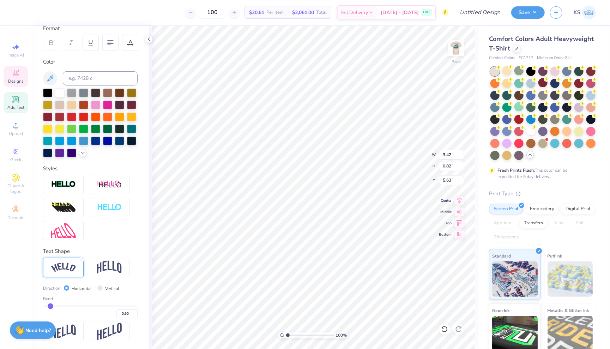
type input "5.30"
click at [135, 314] on input "-0.91" at bounding box center [127, 313] width 21 height 9
click at [135, 314] on input "-0.92" at bounding box center [127, 313] width 21 height 9
click at [134, 314] on input "-0.93" at bounding box center [127, 313] width 21 height 9
click at [134, 314] on input "-0.94" at bounding box center [127, 313] width 21 height 9
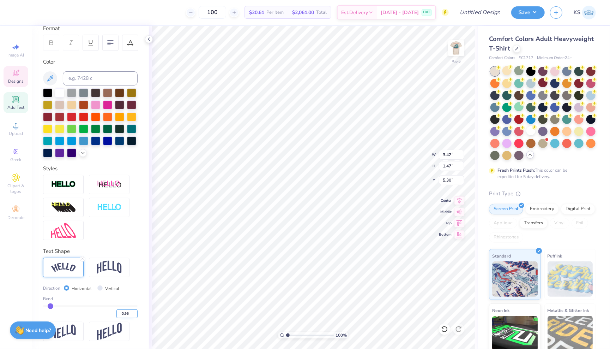
click at [134, 314] on input "-0.95" at bounding box center [127, 313] width 21 height 9
click at [134, 310] on input "-0.95" at bounding box center [127, 313] width 21 height 9
click at [135, 311] on input "-0.94" at bounding box center [127, 313] width 21 height 9
click at [135, 311] on input "-0.93" at bounding box center [127, 313] width 21 height 9
click at [135, 311] on input "-0.92" at bounding box center [127, 313] width 21 height 9
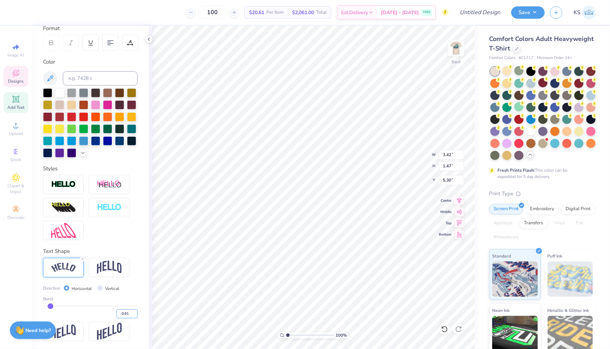
click at [135, 311] on input "-0.91" at bounding box center [127, 313] width 21 height 9
click at [135, 311] on input "-0.9" at bounding box center [127, 313] width 21 height 9
click at [135, 311] on input "-0.89" at bounding box center [127, 313] width 21 height 9
click at [135, 311] on input "-0.88" at bounding box center [127, 313] width 21 height 9
click at [135, 311] on input "-0.87" at bounding box center [127, 313] width 21 height 9
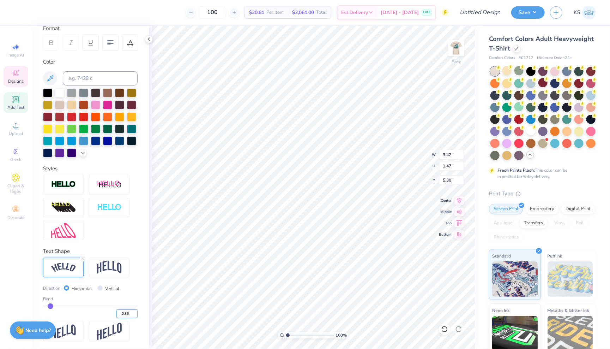
click at [135, 311] on input "-0.86" at bounding box center [127, 313] width 21 height 9
click at [135, 311] on input "-0.85" at bounding box center [127, 313] width 21 height 9
click at [135, 311] on input "-0.84" at bounding box center [127, 313] width 21 height 9
click at [135, 311] on input "-0.83" at bounding box center [127, 313] width 21 height 9
click at [135, 311] on input "-0.82" at bounding box center [127, 313] width 21 height 9
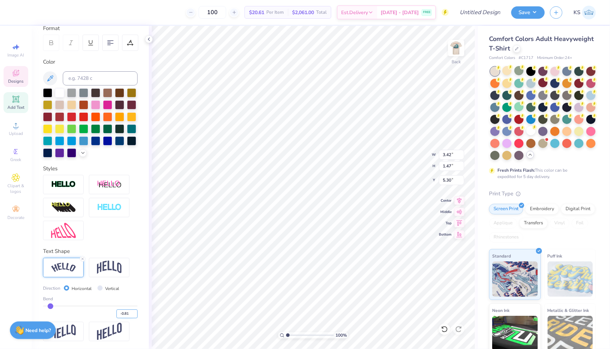
click at [135, 311] on input "-0.81" at bounding box center [127, 313] width 21 height 9
type input "-0.8"
click at [135, 311] on input "-0.8" at bounding box center [127, 313] width 21 height 9
type input "-0.8"
type input "-0.80"
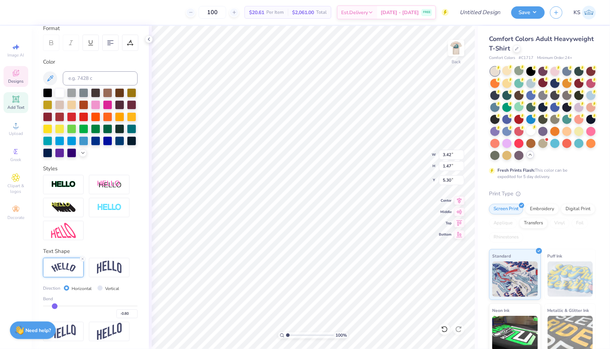
click at [135, 288] on div "Direction Horizontal Vertical" at bounding box center [90, 288] width 95 height 8
type input "3.38"
type input "1.25"
type input "5.39"
click at [16, 13] on div at bounding box center [19, 12] width 10 height 10
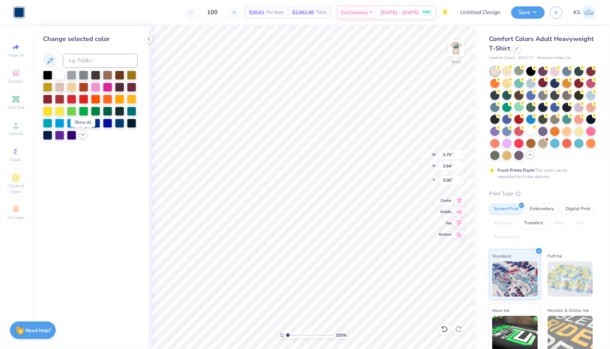
click at [82, 137] on icon at bounding box center [83, 135] width 6 height 6
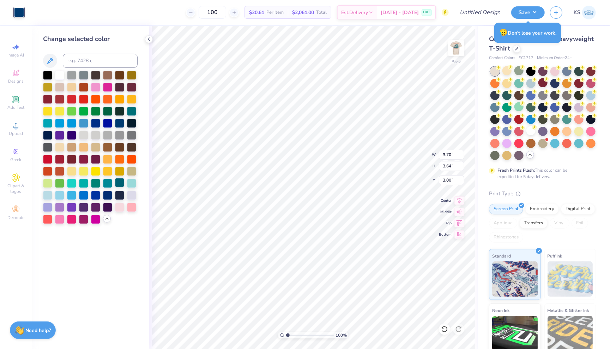
click at [118, 183] on div at bounding box center [119, 182] width 9 height 9
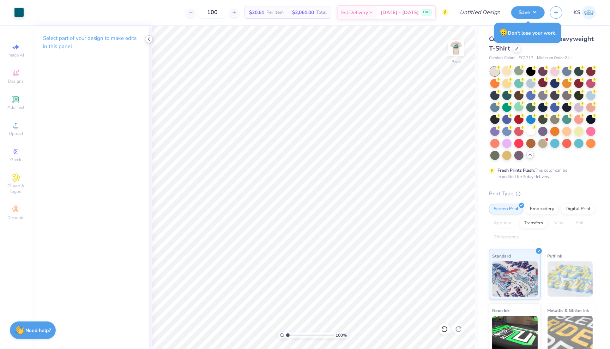
click at [149, 37] on icon at bounding box center [149, 39] width 6 height 6
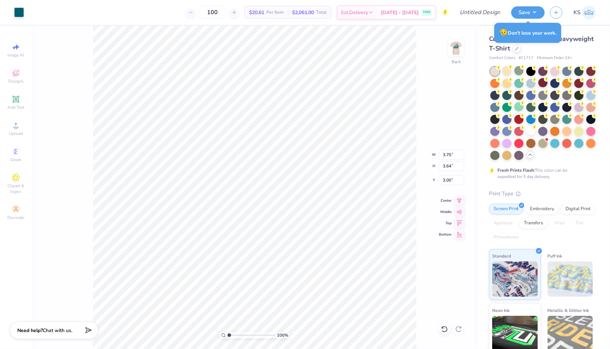
click at [437, 100] on div "100 % Back W 3.70 3.70 " H 3.64 3.64 " Y 3.00 3.00 " Center Middle Top Bottom" at bounding box center [255, 187] width 446 height 323
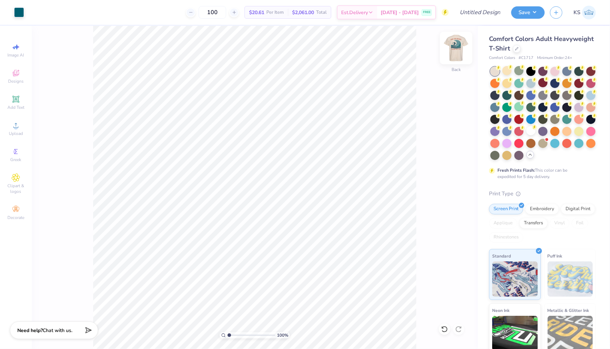
click at [456, 52] on img at bounding box center [456, 48] width 28 height 28
click at [455, 53] on img at bounding box center [456, 48] width 28 height 28
click at [524, 16] on button "Save" at bounding box center [529, 11] width 34 height 12
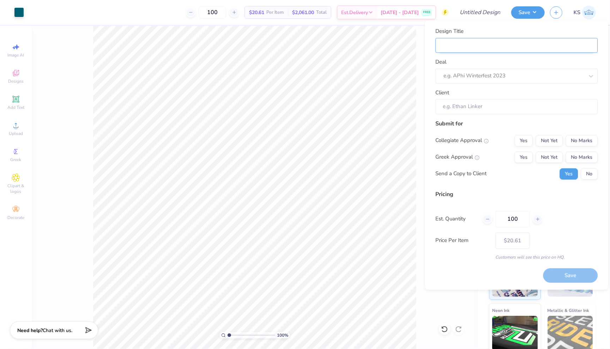
click at [477, 52] on input "Design Title" at bounding box center [517, 45] width 162 height 15
type input "V"
type input "S"
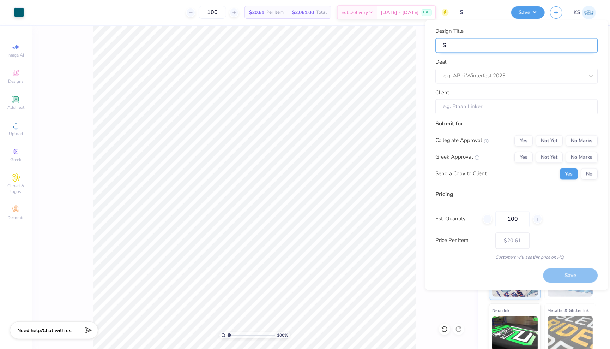
type input "Su"
type input "Sur"
type input "Surf"
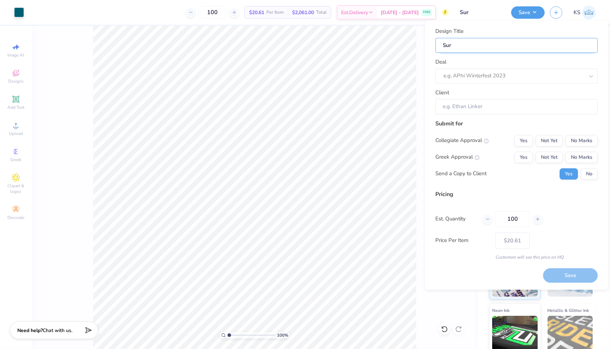
type input "Surf"
type input "Surf C"
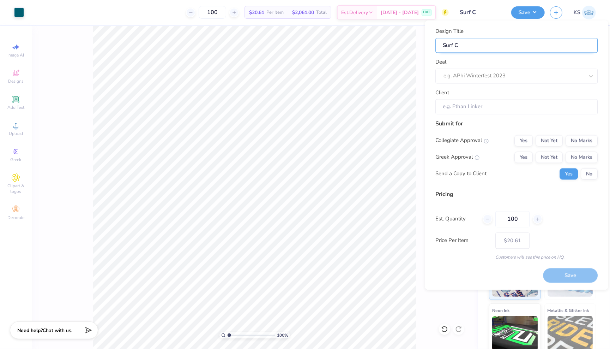
type input "Surf Cl"
type input "Surf Clu"
type input "Surf Club"
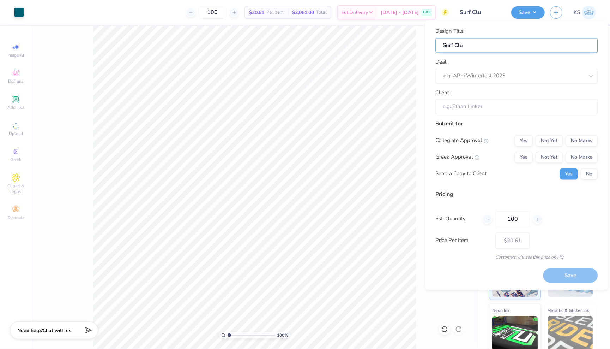
type input "Surf Club"
type input "Surf Club -"
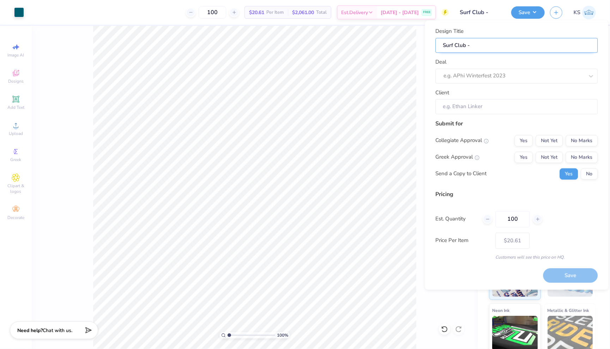
type input "Surf Club -"
type input "Surf Club - M"
type input "Surf Club -"
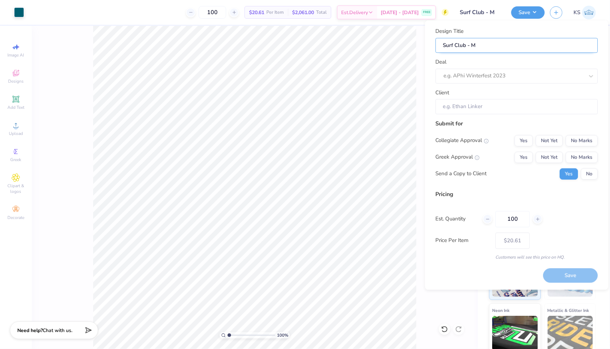
type input "Surf Club -"
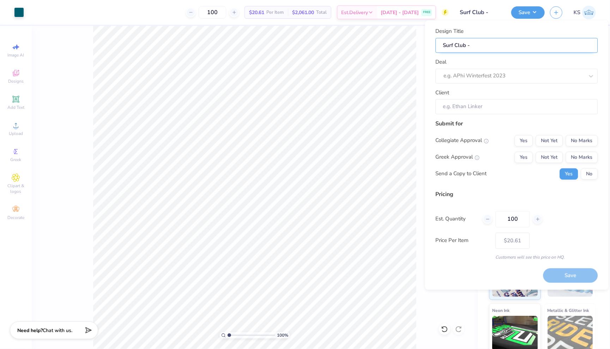
type input "Surf Club - M"
type input "Surf Club -"
type input "Surf Club - N"
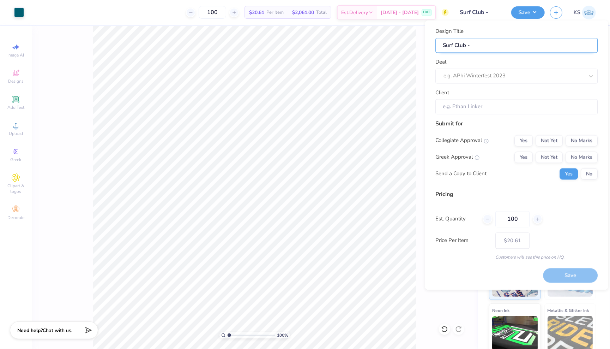
type input "Surf Club - N"
type input "Surf Club - Ne"
type input "Surf Club - New"
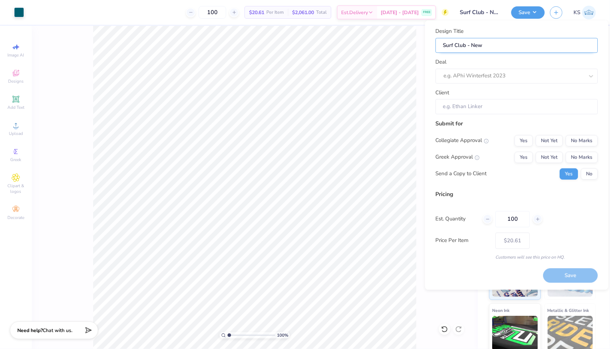
type input "Surf Club - New"
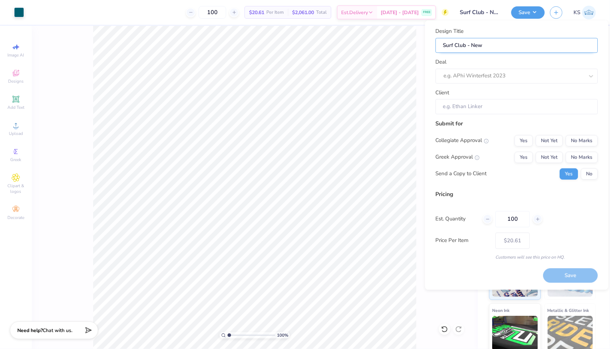
type input "Surf Club - New"
click at [528, 79] on div at bounding box center [507, 76] width 126 height 10
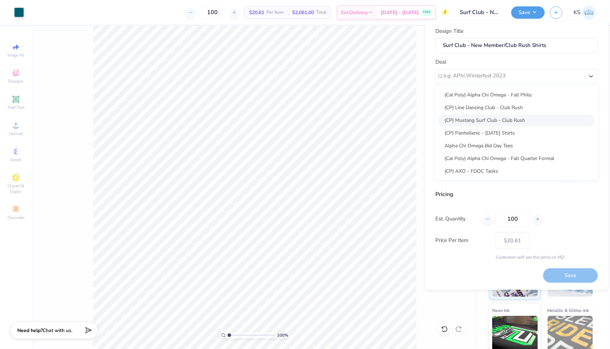
click at [509, 118] on div "(CP) Mustang Surf Club - Club Rush" at bounding box center [517, 120] width 157 height 12
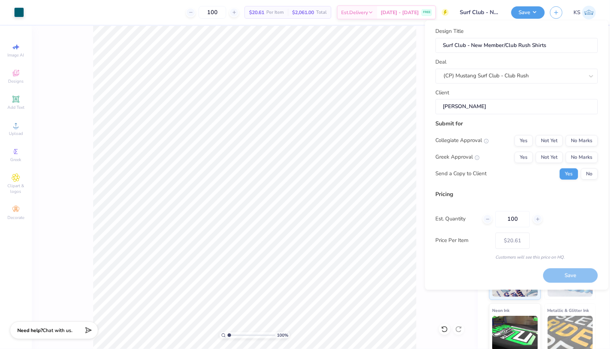
click at [503, 108] on input "Ela Sims-mahoney" at bounding box center [517, 106] width 162 height 15
click at [589, 176] on button "No" at bounding box center [589, 173] width 17 height 11
click at [529, 144] on button "Yes" at bounding box center [524, 140] width 18 height 11
click at [577, 156] on button "No Marks" at bounding box center [582, 156] width 32 height 11
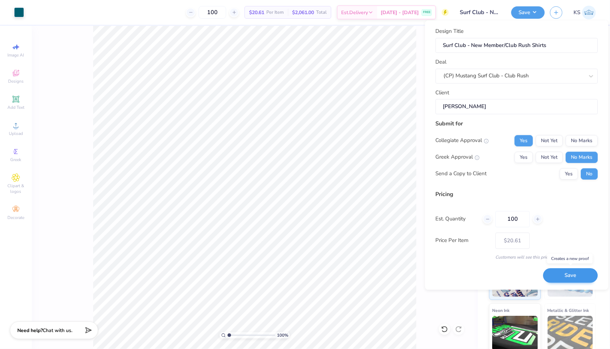
click at [569, 276] on button "Save" at bounding box center [571, 275] width 55 height 14
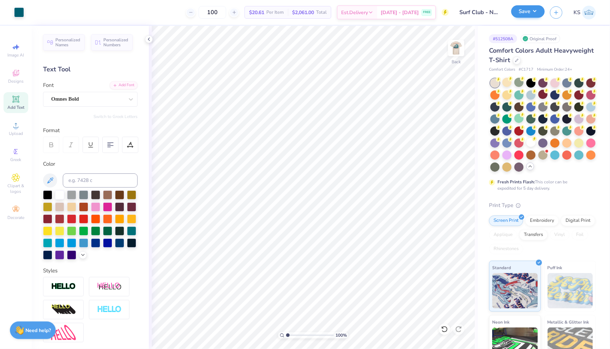
click at [538, 13] on button "Save" at bounding box center [529, 11] width 34 height 12
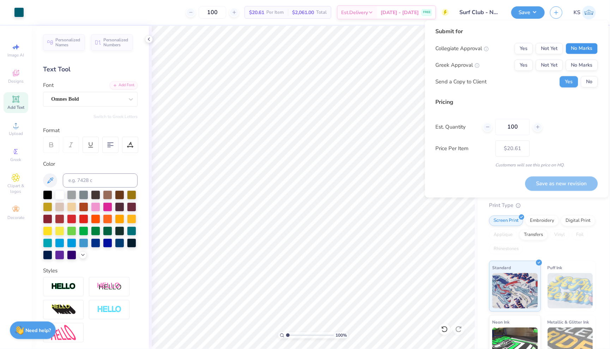
click at [590, 48] on button "No Marks" at bounding box center [582, 48] width 32 height 11
click at [527, 44] on button "Yes" at bounding box center [524, 48] width 18 height 11
click at [583, 62] on button "No Marks" at bounding box center [582, 65] width 32 height 11
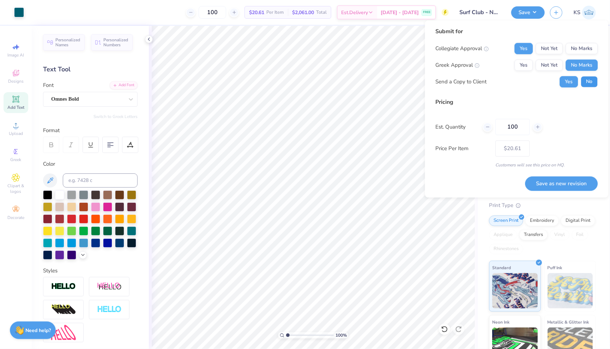
click at [583, 82] on button "No" at bounding box center [589, 81] width 17 height 11
click at [563, 180] on button "Save as new revision" at bounding box center [562, 183] width 73 height 14
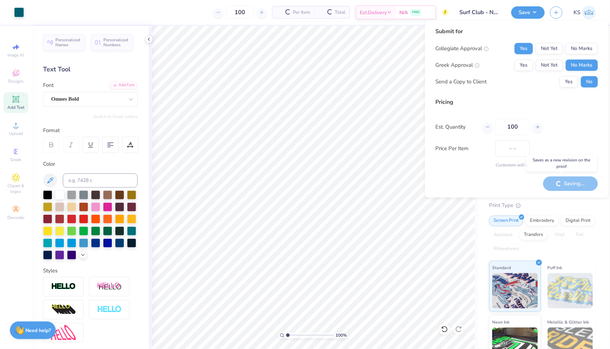
click at [151, 38] on icon at bounding box center [149, 39] width 6 height 6
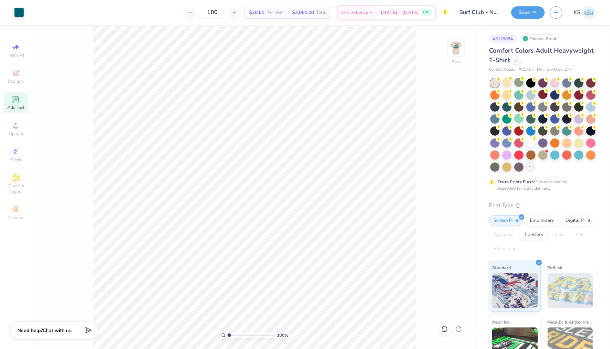
click at [149, 38] on div "100 % Back" at bounding box center [255, 187] width 446 height 323
click at [458, 47] on img at bounding box center [456, 48] width 28 height 28
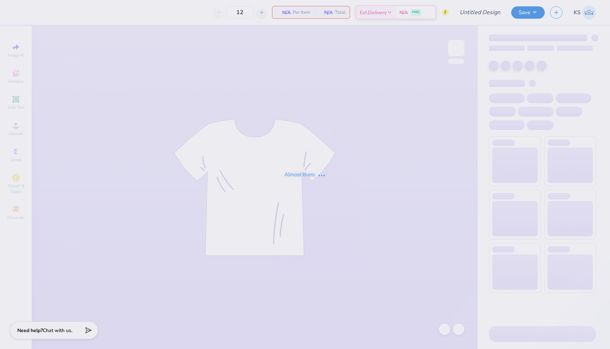
type input "100"
type input "Surf Club - New Member/Club Rush Shirts"
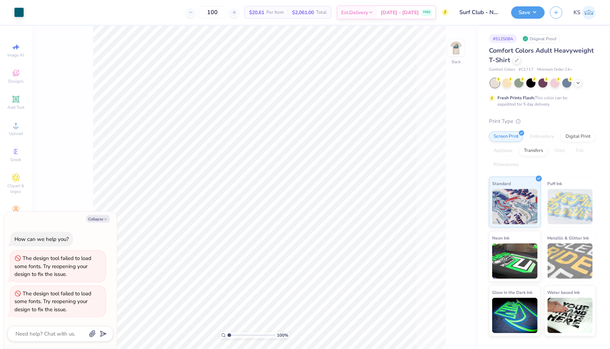
click at [540, 38] on div "Original Proof" at bounding box center [541, 38] width 40 height 9
click at [542, 43] on div "Original Proof" at bounding box center [541, 38] width 40 height 9
click at [485, 10] on input "Surf Club - New Member/Club Rush Shirts" at bounding box center [471, 12] width 69 height 14
click at [548, 53] on span "Comfort Colors Adult Heavyweight T-Shirt" at bounding box center [541, 55] width 105 height 18
click at [100, 221] on button "Collapse" at bounding box center [98, 218] width 24 height 7
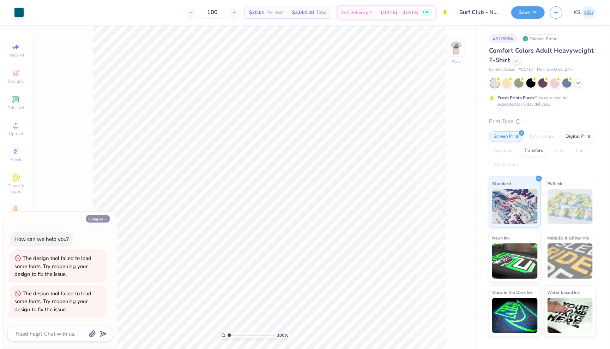
type textarea "x"
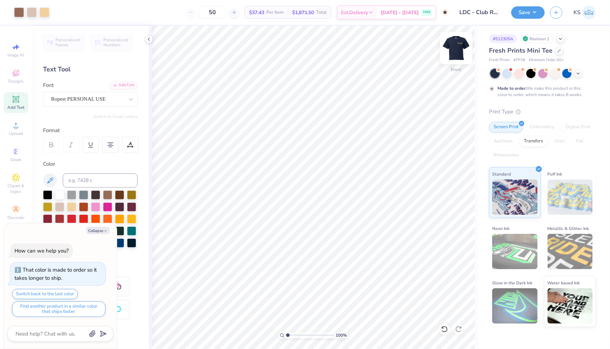
click at [456, 52] on img at bounding box center [456, 48] width 28 height 28
click at [462, 45] on img at bounding box center [456, 48] width 28 height 28
click at [462, 45] on img at bounding box center [456, 48] width 14 height 14
click at [457, 46] on img at bounding box center [456, 48] width 28 height 28
type textarea "x"
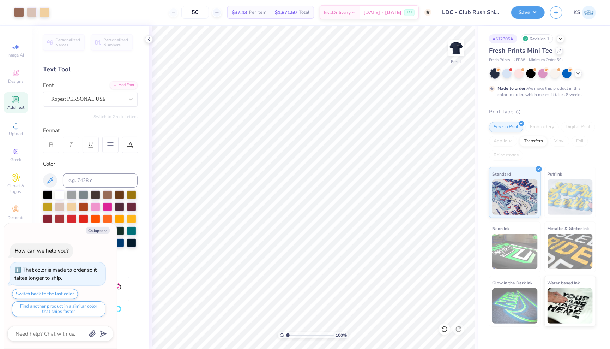
click at [492, 10] on input "LDC - Club Rush Shirts" at bounding box center [471, 12] width 69 height 14
click at [583, 12] on img at bounding box center [590, 13] width 14 height 14
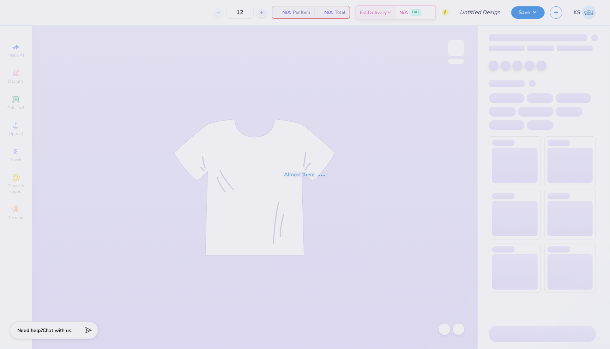
type input "100"
type input "Surf Club - New Member/Club Rush Shirts"
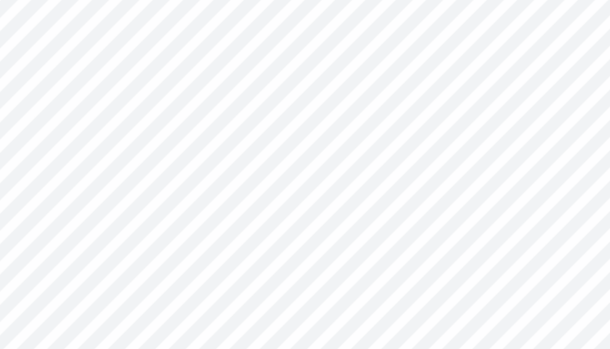
type textarea "6"
type textarea "01"
type input "0.41"
type textarea "19"
type input "3.38"
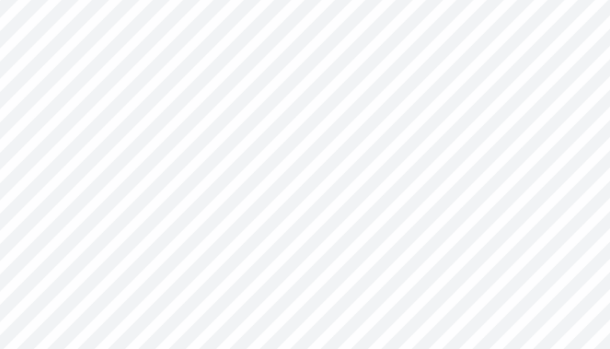
type input "1.25"
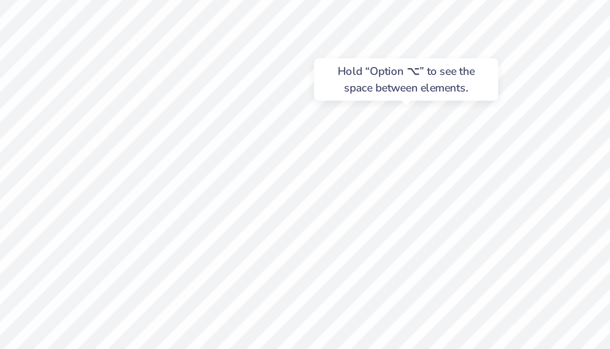
type input "5.51"
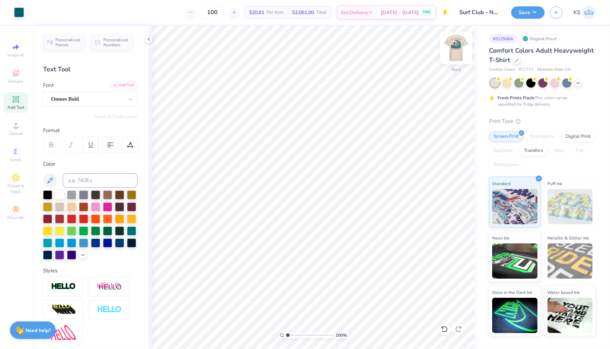
click at [455, 54] on img at bounding box center [456, 48] width 28 height 28
click at [538, 10] on button "Save" at bounding box center [529, 11] width 34 height 12
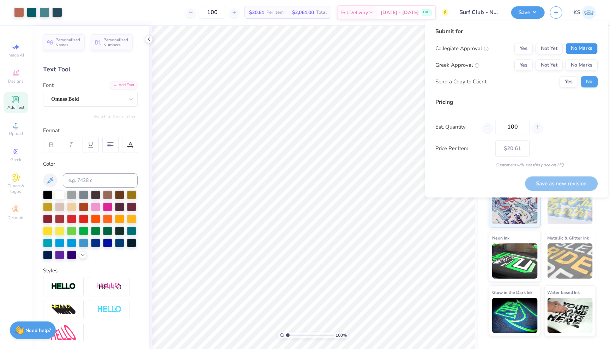
click at [581, 46] on button "No Marks" at bounding box center [582, 48] width 32 height 11
click at [527, 44] on button "Yes" at bounding box center [524, 48] width 18 height 11
click at [573, 67] on button "No Marks" at bounding box center [582, 65] width 32 height 11
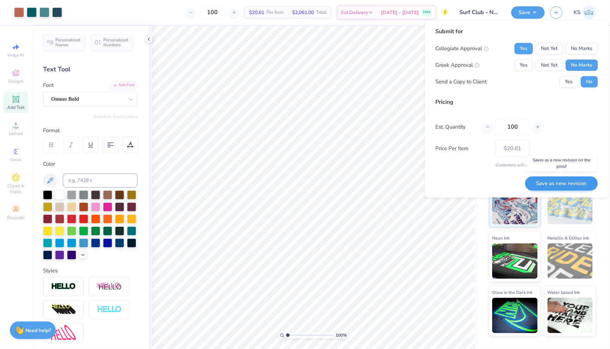
click at [543, 183] on button "Save as new revision" at bounding box center [562, 183] width 73 height 14
type input "$20.61"
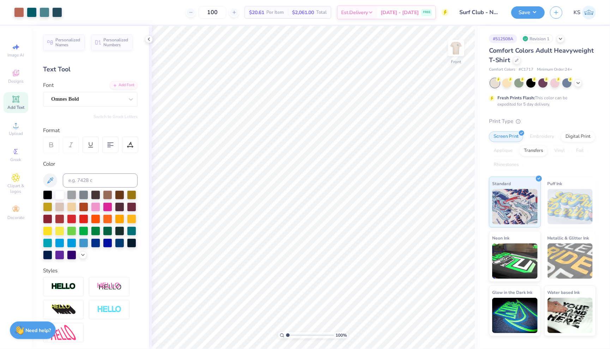
click at [596, 17] on div "Design Saved" at bounding box center [541, 22] width 125 height 32
click at [533, 35] on div "Revision 1" at bounding box center [537, 38] width 32 height 9
click at [533, 38] on div "Revision 1" at bounding box center [537, 38] width 32 height 9
click at [526, 38] on icon at bounding box center [526, 39] width 4 height 4
click at [563, 41] on icon at bounding box center [561, 38] width 6 height 6
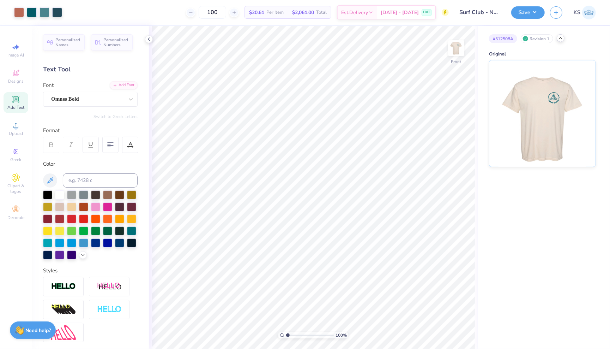
click at [563, 38] on icon at bounding box center [561, 38] width 6 height 6
